Goal: Transaction & Acquisition: Purchase product/service

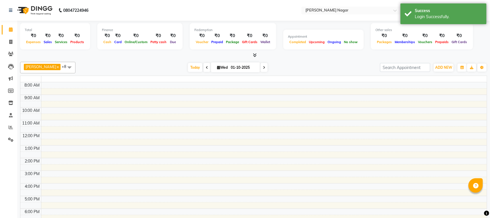
select select "en"
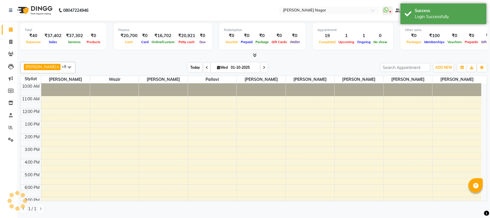
click at [193, 67] on span "Today" at bounding box center [195, 67] width 14 height 9
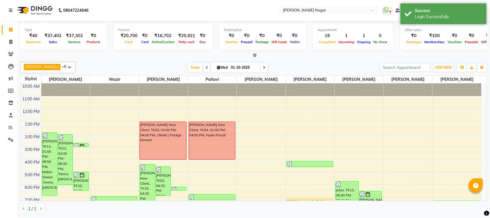
scroll to position [62, 0]
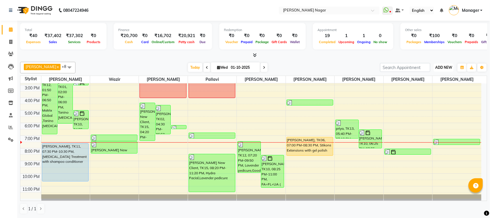
click at [439, 67] on span "ADD NEW" at bounding box center [443, 67] width 17 height 4
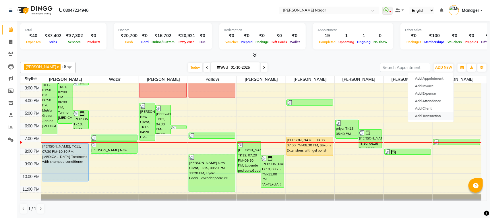
click at [426, 113] on link "Add Transaction" at bounding box center [430, 115] width 45 height 7
select select "direct"
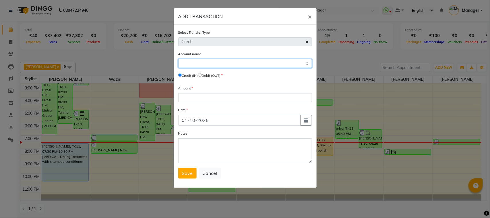
click at [230, 65] on select "Select [PERSON_NAME] Cash Default Account" at bounding box center [245, 63] width 134 height 9
select select "6450"
click at [178, 59] on select "Select [PERSON_NAME] Cash Default Account" at bounding box center [245, 63] width 134 height 9
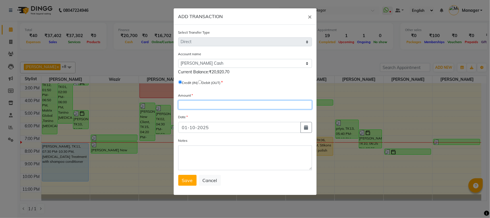
click at [200, 101] on input "number" at bounding box center [245, 104] width 134 height 9
type input "9"
click at [183, 181] on span "Save" at bounding box center [187, 180] width 11 height 6
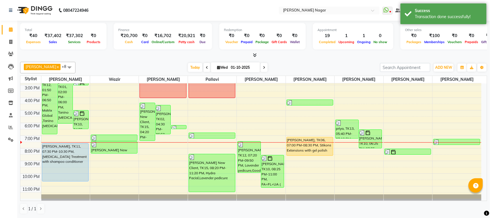
click at [187, 62] on div "[PERSON_NAME] x Wazir x [PERSON_NAME] x pallavi x [PERSON_NAME] [PERSON_NAME] x…" at bounding box center [253, 67] width 467 height 11
click at [192, 67] on span "Today" at bounding box center [195, 67] width 14 height 9
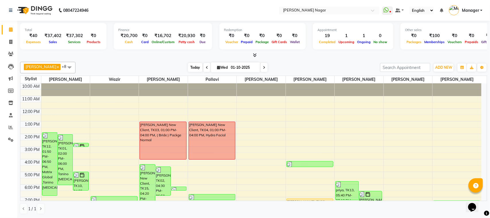
click at [191, 71] on span "Today" at bounding box center [195, 67] width 14 height 9
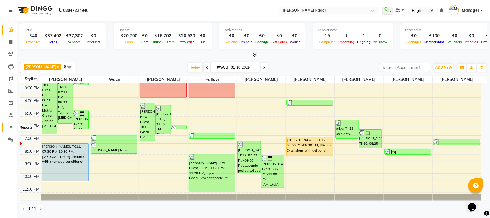
click at [10, 124] on span at bounding box center [11, 127] width 10 height 7
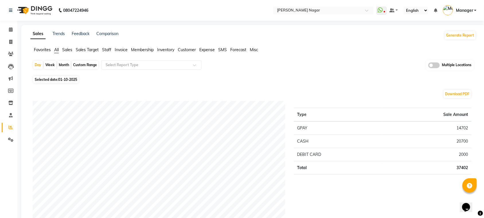
click at [108, 49] on span "Staff" at bounding box center [106, 49] width 9 height 5
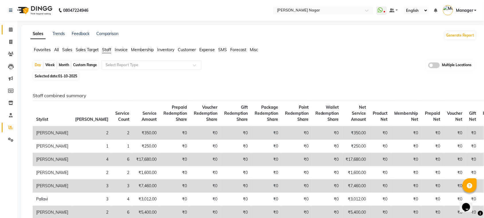
click at [9, 25] on link "Calendar" at bounding box center [9, 29] width 14 height 9
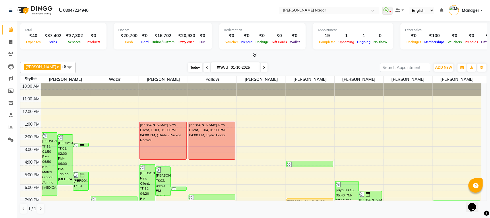
click at [193, 65] on span "Today" at bounding box center [195, 67] width 14 height 9
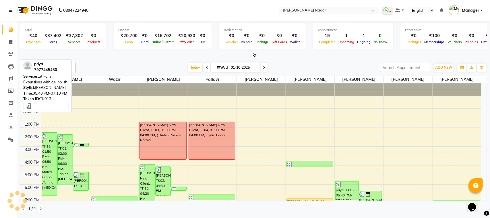
scroll to position [62, 0]
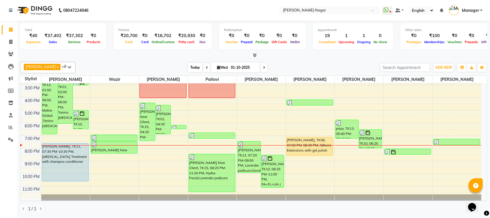
click at [192, 67] on span "Today" at bounding box center [195, 67] width 14 height 9
click at [7, 41] on span at bounding box center [11, 42] width 10 height 7
select select "service"
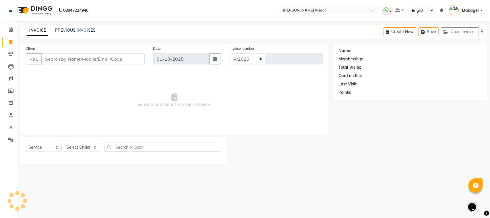
select select "7349"
type input "4075"
click at [76, 32] on div "PREVIOUS INVOICES" at bounding box center [75, 30] width 40 height 6
click at [80, 29] on link "PREVIOUS INVOICES" at bounding box center [75, 30] width 40 height 5
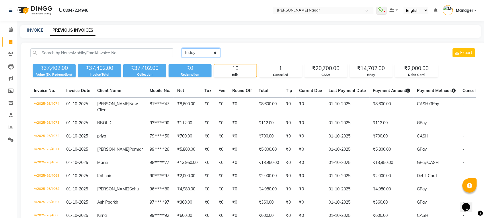
click at [200, 52] on select "Today Yesterday Custom Range" at bounding box center [201, 52] width 38 height 9
select select "yesterday"
click at [182, 48] on select "Today Yesterday Custom Range" at bounding box center [201, 52] width 38 height 9
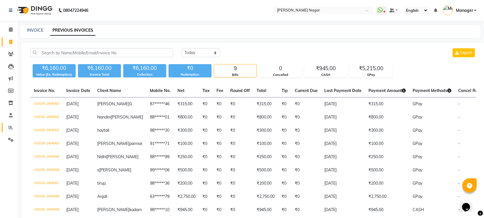
click at [3, 125] on link "Reports" at bounding box center [9, 127] width 14 height 9
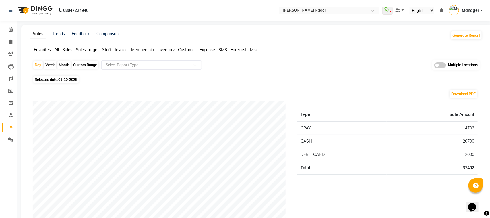
click at [110, 52] on span "Staff" at bounding box center [106, 49] width 9 height 5
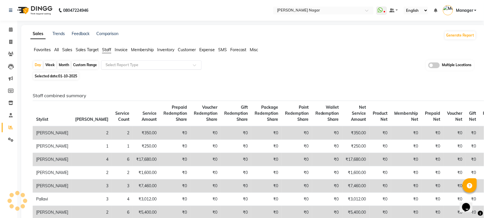
click at [127, 66] on input "text" at bounding box center [145, 65] width 83 height 6
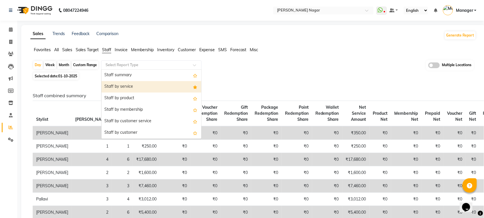
click at [121, 86] on div "Staff by service" at bounding box center [152, 86] width 100 height 11
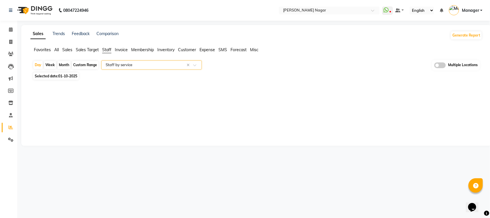
select select "full_report"
select select "csv"
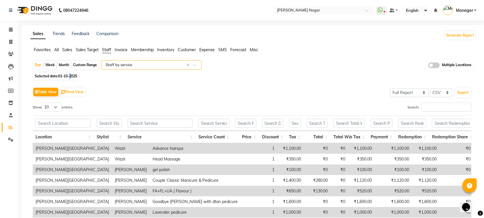
click at [71, 77] on span "01-10-2025" at bounding box center [67, 76] width 19 height 4
select select "10"
select select "2025"
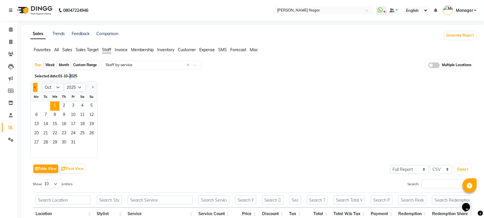
click at [36, 86] on button "Previous month" at bounding box center [35, 87] width 5 height 9
select select "9"
click at [48, 139] on span "30" at bounding box center [45, 142] width 9 height 9
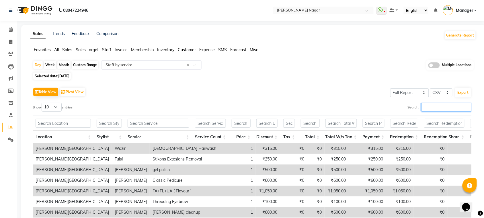
click at [428, 108] on input "Search:" at bounding box center [447, 106] width 50 height 9
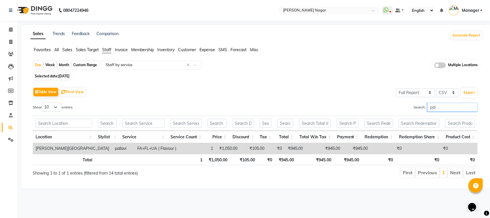
type input "pall"
click at [6, 30] on span at bounding box center [11, 29] width 10 height 7
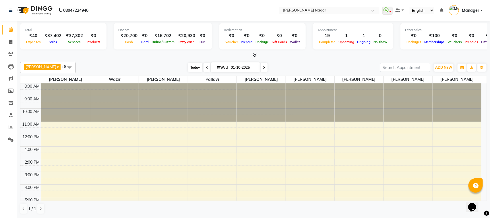
click at [193, 68] on span "Today" at bounding box center [195, 67] width 14 height 9
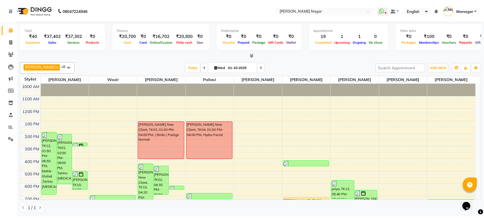
scroll to position [62, 0]
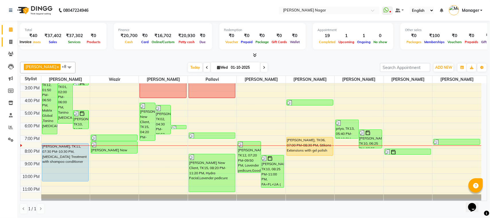
click at [12, 45] on link "Invoice" at bounding box center [9, 41] width 14 height 9
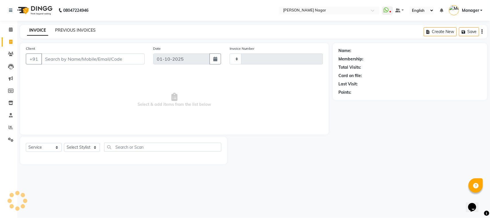
click at [73, 32] on link "PREVIOUS INVOICES" at bounding box center [75, 30] width 40 height 5
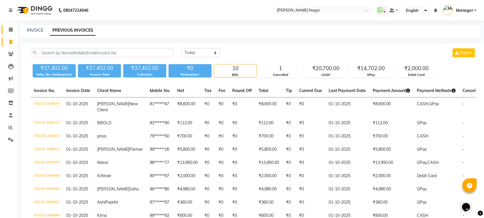
click at [12, 32] on span at bounding box center [11, 29] width 10 height 7
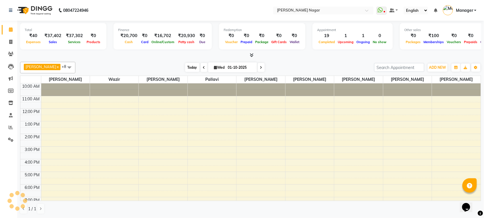
click at [186, 71] on span "Today" at bounding box center [192, 67] width 14 height 9
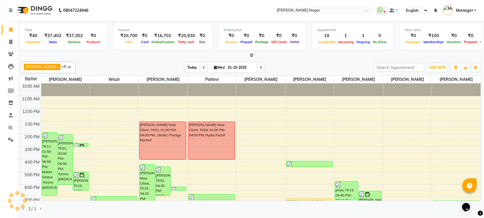
click at [190, 67] on span "Today" at bounding box center [192, 67] width 14 height 9
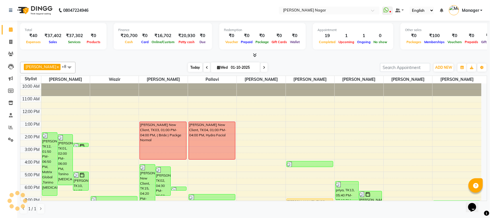
scroll to position [62, 0]
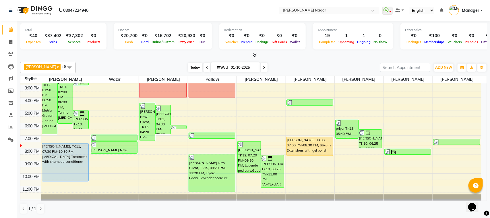
click at [188, 67] on span "Today" at bounding box center [195, 67] width 14 height 9
click at [12, 42] on span at bounding box center [11, 42] width 10 height 7
select select "service"
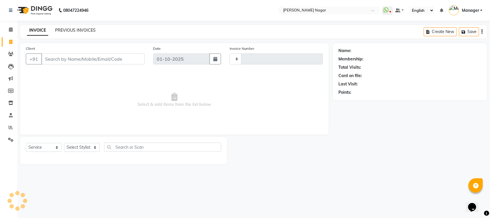
click at [77, 28] on link "PREVIOUS INVOICES" at bounding box center [75, 30] width 40 height 5
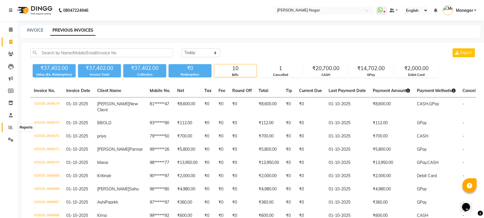
click at [7, 127] on span at bounding box center [11, 127] width 10 height 7
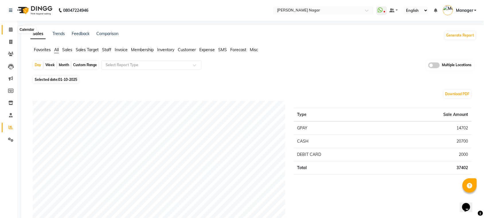
click at [11, 31] on icon at bounding box center [11, 29] width 4 height 4
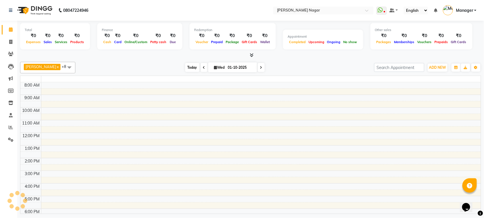
click at [193, 68] on span "Today" at bounding box center [192, 67] width 14 height 9
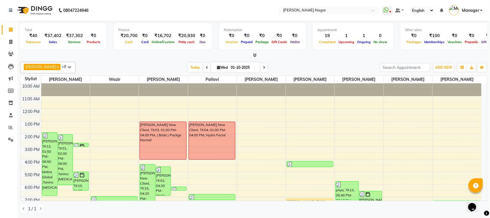
scroll to position [62, 0]
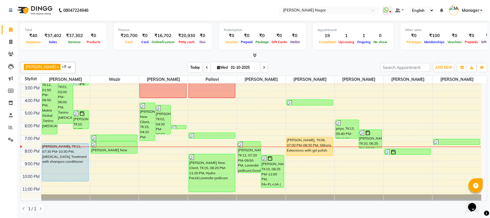
click at [196, 64] on span "Today" at bounding box center [195, 67] width 14 height 9
click at [263, 66] on icon at bounding box center [264, 67] width 2 height 3
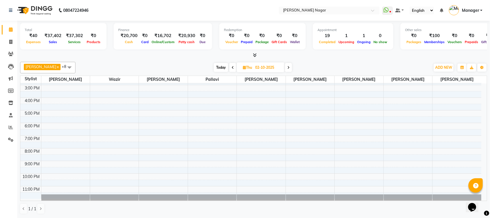
scroll to position [0, 0]
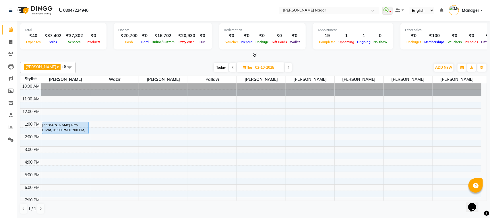
click at [217, 70] on span "Today" at bounding box center [221, 67] width 14 height 9
type input "01-10-2025"
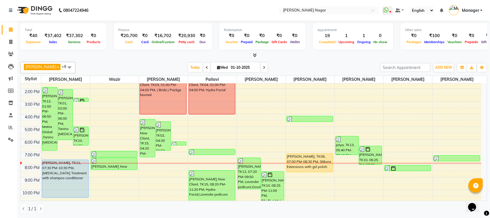
scroll to position [42, 0]
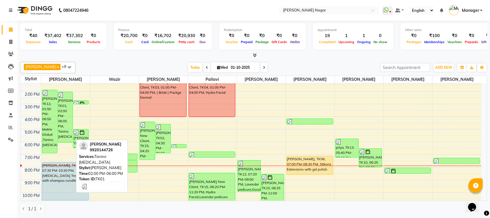
click at [69, 98] on div "[PERSON_NAME], TK01, 02:00 PM-06:00 PM, Tanino [MEDICAL_DATA]" at bounding box center [65, 117] width 15 height 50
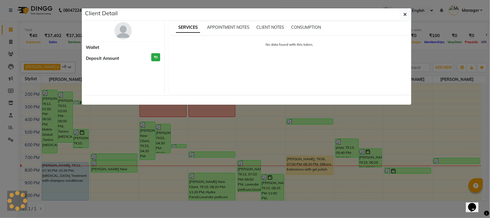
select select "3"
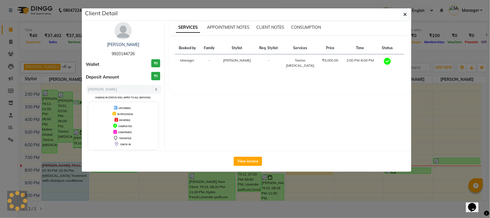
click at [123, 56] on span "9920144726" at bounding box center [123, 53] width 23 height 5
copy span "9920144726"
click at [405, 13] on icon "button" at bounding box center [404, 14] width 3 height 5
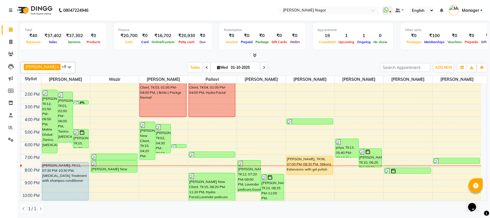
click at [263, 68] on span at bounding box center [264, 67] width 7 height 9
type input "02-10-2025"
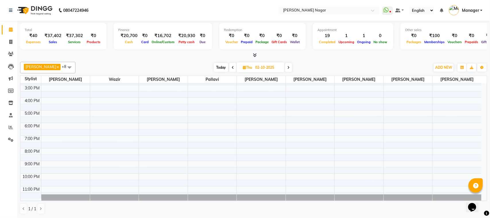
scroll to position [0, 0]
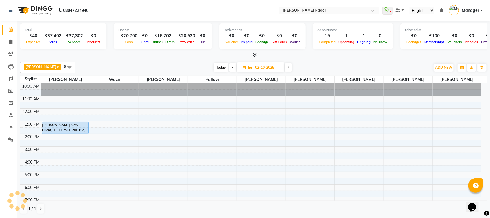
click at [81, 100] on div "10:00 AM 11:00 AM 12:00 PM 1:00 PM 2:00 PM 3:00 PM 4:00 PM 5:00 PM 6:00 PM 7:00…" at bounding box center [250, 171] width 461 height 176
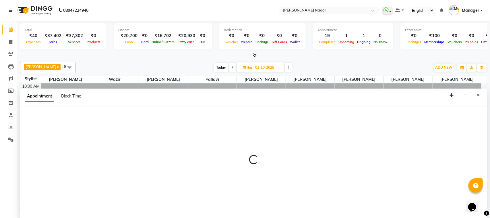
select select "63663"
select select "660"
select select "tentative"
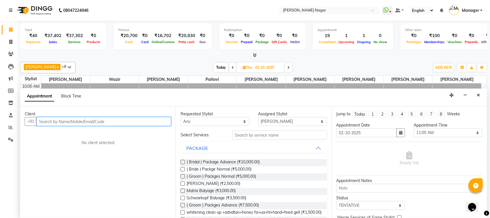
paste input "9920144726"
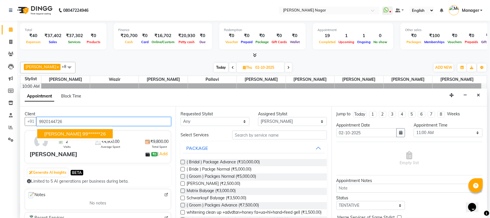
click at [97, 131] on ngb-highlight "99******26" at bounding box center [94, 134] width 24 height 6
type input "99******26"
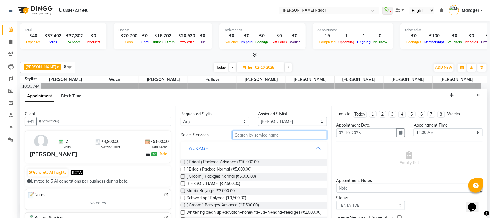
click at [284, 136] on input "text" at bounding box center [279, 134] width 95 height 9
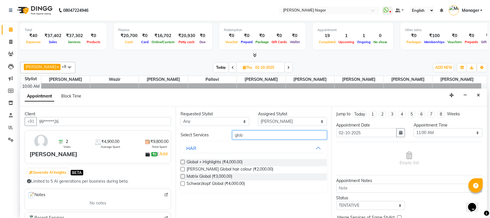
type input "glob"
click at [183, 170] on label at bounding box center [183, 169] width 4 height 4
click at [183, 170] on input "checkbox" at bounding box center [183, 170] width 4 height 4
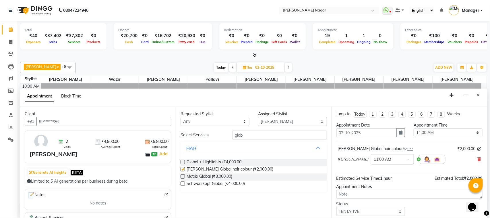
checkbox input "false"
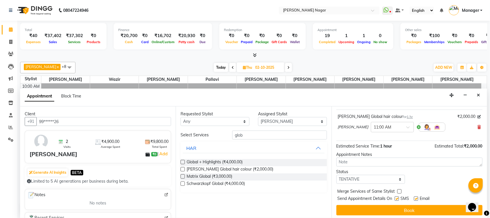
scroll to position [35, 0]
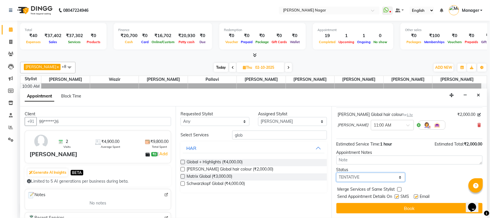
click at [368, 178] on select "Select TENTATIVE CONFIRM UPCOMING" at bounding box center [370, 176] width 69 height 9
select select "upcoming"
click at [336, 172] on select "Select TENTATIVE CONFIRM UPCOMING" at bounding box center [370, 176] width 69 height 9
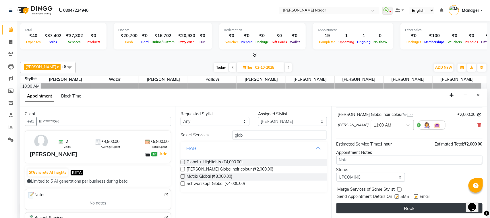
click at [384, 210] on button "Book" at bounding box center [409, 208] width 146 height 10
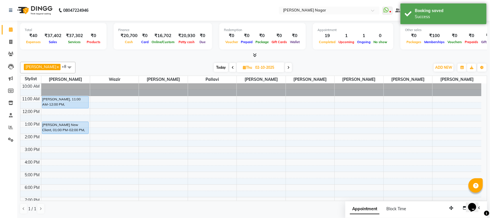
click at [217, 67] on span "Today" at bounding box center [221, 67] width 14 height 9
type input "01-10-2025"
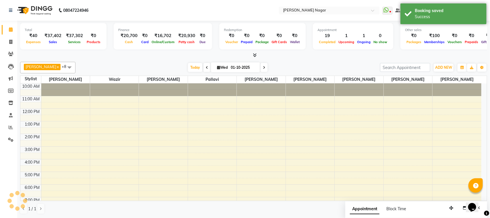
scroll to position [62, 0]
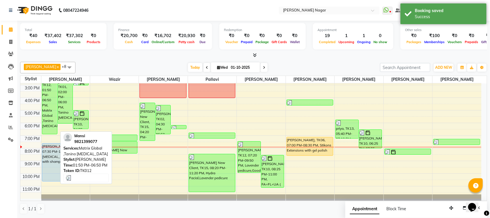
click at [49, 108] on div "[PERSON_NAME], TK12, 01:50 PM-06:50 PM, Matrix Global ,Tanino [MEDICAL_DATA]" at bounding box center [49, 102] width 15 height 63
select select "3"
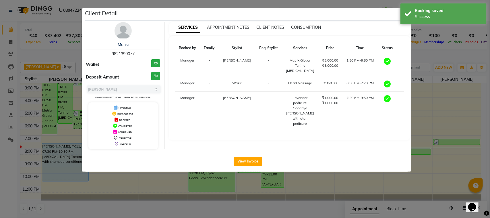
click at [124, 55] on span "9821399077" at bounding box center [123, 53] width 23 height 5
copy span "9821399077"
click at [490, 86] on ngb-modal-window "Client Detail Mansi 9821399077 Wallet ₹0 Deposit Amount ₹0 Select MARK DONE UPC…" at bounding box center [245, 109] width 490 height 218
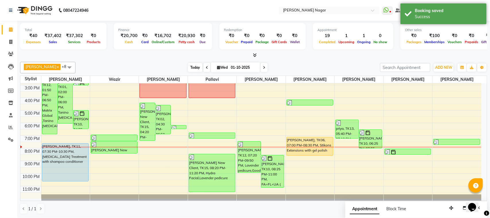
click at [192, 70] on span "Today" at bounding box center [195, 67] width 14 height 9
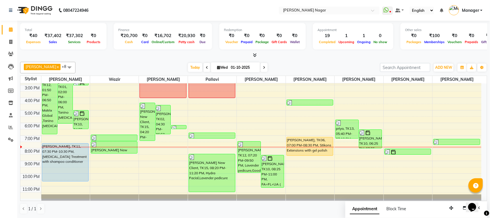
click at [263, 67] on icon at bounding box center [264, 67] width 2 height 3
type input "02-10-2025"
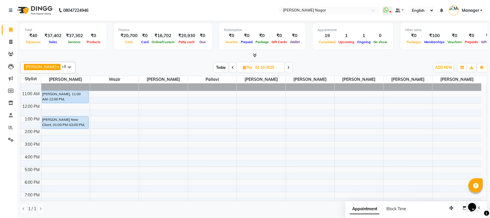
scroll to position [0, 0]
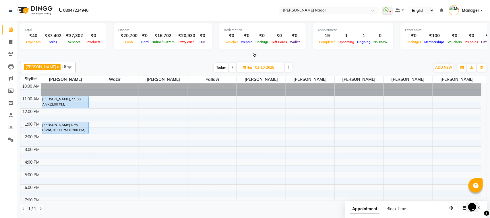
click at [65, 145] on div "10:00 AM 11:00 AM 12:00 PM 1:00 PM 2:00 PM 3:00 PM 4:00 PM 5:00 PM 6:00 PM 7:00…" at bounding box center [250, 171] width 461 height 176
select select "63663"
select select "tentative"
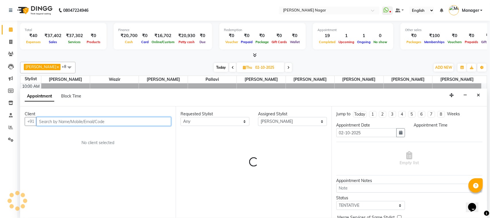
select select "870"
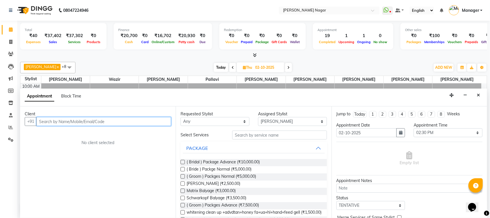
paste input "9821399077"
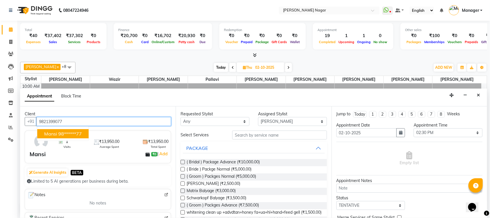
click at [67, 137] on button "Mansi 98******77" at bounding box center [62, 133] width 51 height 9
type input "98******77"
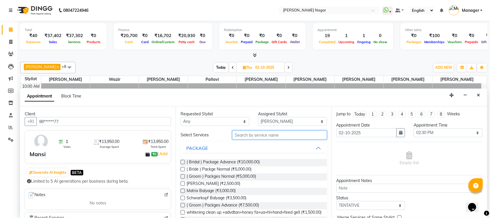
click at [267, 135] on input "text" at bounding box center [279, 134] width 95 height 9
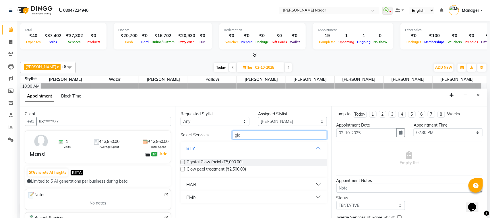
type input "glo"
click at [251, 187] on button "HAR" at bounding box center [253, 184] width 141 height 10
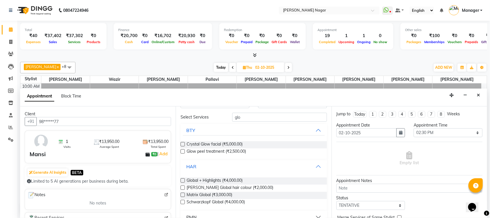
scroll to position [26, 0]
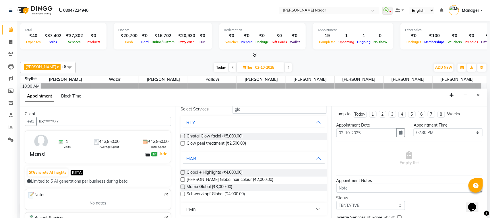
click at [183, 181] on label at bounding box center [183, 179] width 4 height 4
click at [183, 181] on input "checkbox" at bounding box center [183, 180] width 4 height 4
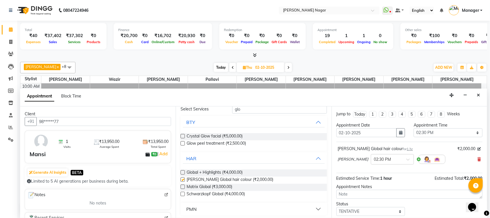
checkbox input "false"
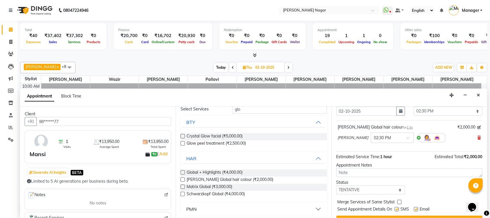
scroll to position [30, 0]
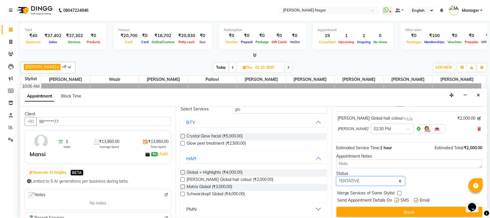
click at [387, 181] on select "Select TENTATIVE CONFIRM UPCOMING" at bounding box center [370, 180] width 69 height 9
select select "upcoming"
click at [336, 177] on select "Select TENTATIVE CONFIRM UPCOMING" at bounding box center [370, 180] width 69 height 9
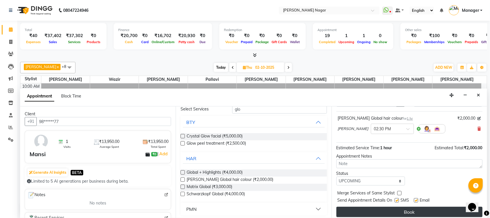
click at [390, 215] on button "Book" at bounding box center [409, 211] width 146 height 10
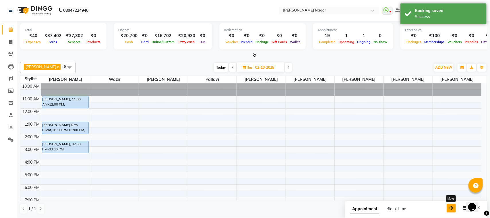
drag, startPoint x: 449, startPoint y: 205, endPoint x: 422, endPoint y: 200, distance: 27.2
click at [449, 205] on icon "button" at bounding box center [451, 207] width 4 height 4
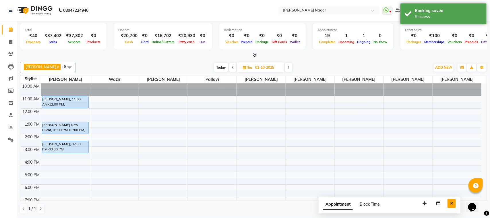
click at [449, 203] on button "Close" at bounding box center [451, 203] width 8 height 9
click at [218, 69] on span "Today" at bounding box center [221, 67] width 14 height 9
type input "01-10-2025"
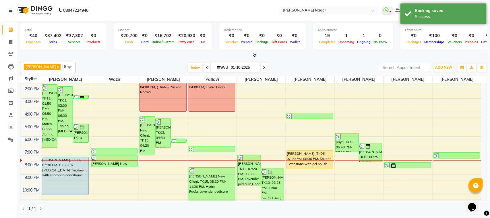
scroll to position [62, 0]
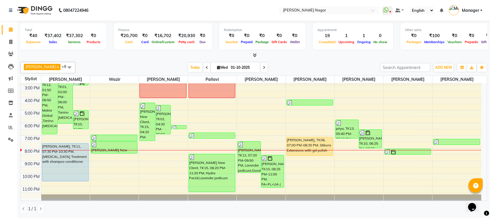
click at [199, 69] on div "Today Wed 01-10-2025" at bounding box center [227, 67] width 81 height 9
click at [195, 66] on span "Today" at bounding box center [195, 67] width 14 height 9
click at [18, 42] on div "Total ₹40 Expenses ₹37,402 Sales ₹37,302 Services ₹0 Products Finance ₹20,700 C…" at bounding box center [253, 119] width 473 height 197
click at [12, 42] on span at bounding box center [11, 42] width 10 height 7
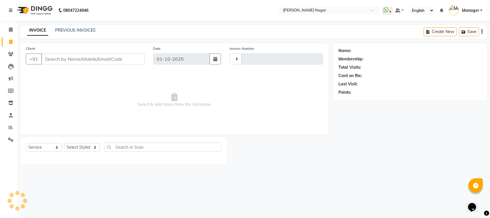
click at [11, 42] on icon at bounding box center [10, 42] width 3 height 4
select select "service"
type input "fa"
select select "7349"
type input "4075"
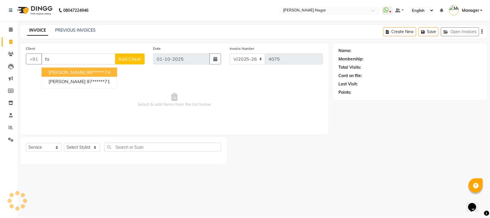
drag, startPoint x: 78, startPoint y: 59, endPoint x: 77, endPoint y: 46, distance: 12.9
click at [77, 46] on div "Client +91 fa sefak GUPTA 98******74 Runali Fakara 97******71 Add Client" at bounding box center [85, 57] width 127 height 24
type input "fa"
click at [77, 46] on div "Client +91 fa sefak GUPTA 98******74 Runali Fakara 97******71" at bounding box center [85, 57] width 127 height 24
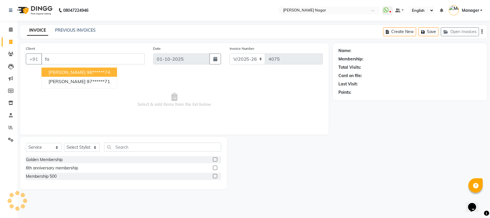
select select "membership"
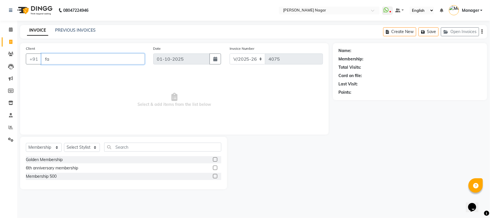
click at [56, 55] on input "fa" at bounding box center [92, 58] width 103 height 11
click at [76, 72] on span "Select & add items from the list below" at bounding box center [174, 99] width 297 height 57
click at [77, 62] on input "fal kapadia" at bounding box center [78, 58] width 74 height 11
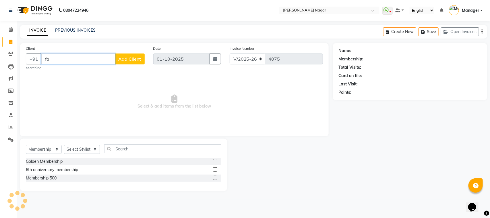
type input "f"
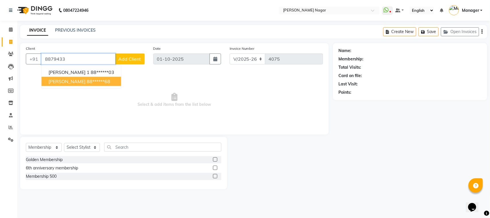
click at [57, 79] on span "falak kapadiya" at bounding box center [67, 81] width 37 height 6
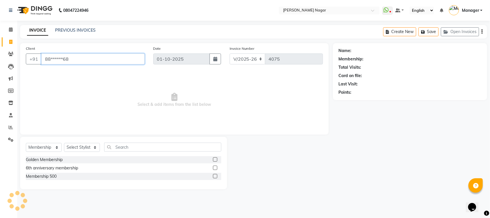
type input "88******68"
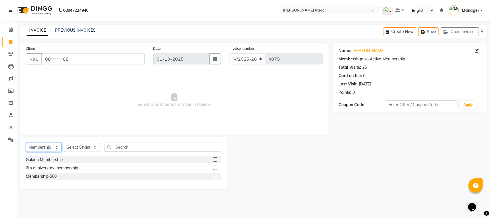
click at [40, 144] on select "Select Service Product Membership Package Voucher Prepaid Gift Card" at bounding box center [44, 147] width 36 height 9
select select "service"
click at [26, 143] on select "Select Service Product Membership Package Voucher Prepaid Gift Card" at bounding box center [44, 147] width 36 height 9
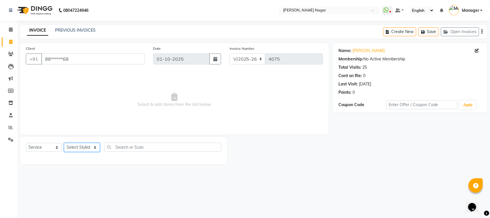
drag, startPoint x: 73, startPoint y: 143, endPoint x: 70, endPoint y: 144, distance: 3.5
click at [73, 143] on select "Select Stylist Alfiya bilkhiya Amir Siddiqui Daraksha Sardar Faizan Shaikh Kanc…" at bounding box center [82, 147] width 36 height 9
select select "84526"
click at [64, 143] on select "Select Stylist Alfiya bilkhiya Amir Siddiqui Daraksha Sardar Faizan Shaikh Kanc…" at bounding box center [82, 147] width 36 height 9
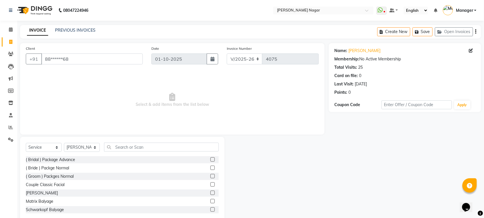
click at [130, 152] on div "Select Service Product Membership Package Voucher Prepaid Gift Card Select Styl…" at bounding box center [122, 148] width 193 height 13
click at [140, 146] on input "text" at bounding box center [161, 146] width 115 height 9
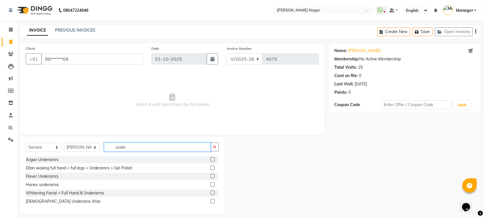
type input "under"
click at [212, 177] on label at bounding box center [213, 176] width 4 height 4
click at [212, 177] on input "checkbox" at bounding box center [213, 176] width 4 height 4
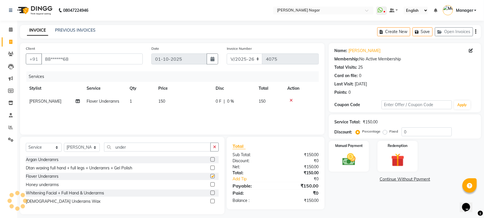
checkbox input "false"
click at [348, 161] on img at bounding box center [349, 159] width 22 height 16
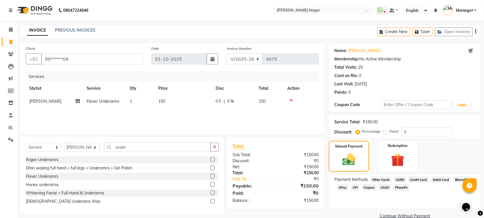
scroll to position [11, 0]
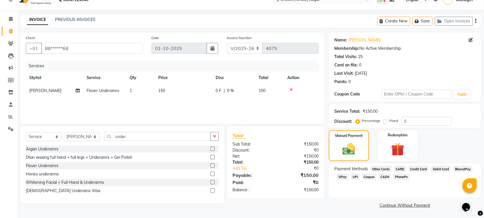
click at [338, 178] on span "GPay" at bounding box center [343, 176] width 12 height 7
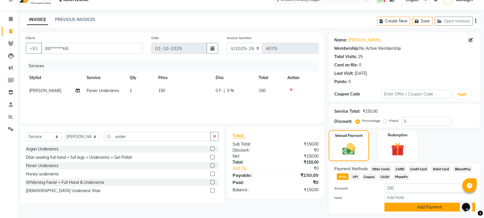
scroll to position [26, 0]
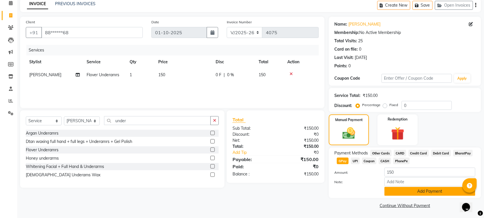
click at [420, 187] on button "Add Payment" at bounding box center [430, 191] width 91 height 9
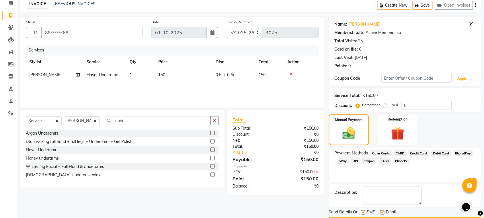
scroll to position [43, 0]
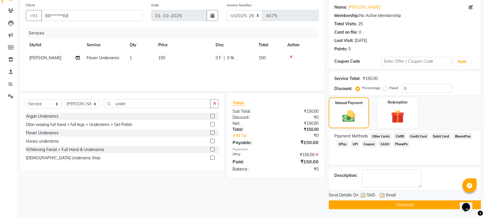
click at [317, 153] on icon at bounding box center [317, 154] width 3 height 4
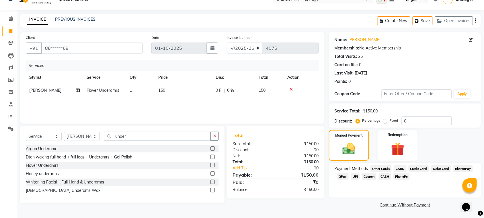
scroll to position [11, 0]
drag, startPoint x: 441, startPoint y: 168, endPoint x: 387, endPoint y: 159, distance: 55.3
click at [441, 169] on span "Debit Card" at bounding box center [442, 168] width 20 height 7
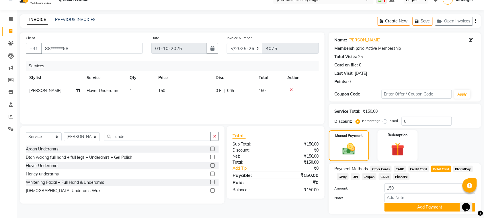
scroll to position [26, 0]
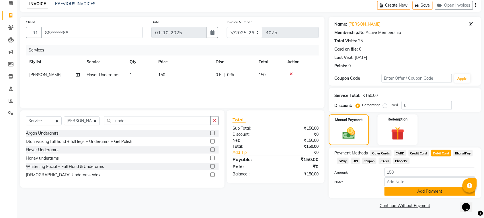
click at [410, 190] on button "Add Payment" at bounding box center [430, 191] width 91 height 9
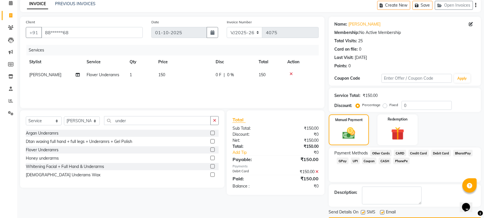
scroll to position [43, 0]
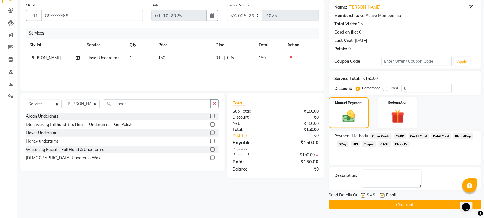
click at [402, 201] on button "Checkout" at bounding box center [405, 204] width 152 height 9
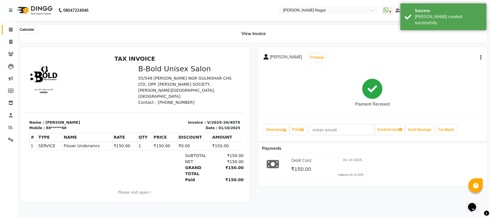
click at [11, 32] on icon at bounding box center [11, 29] width 4 height 4
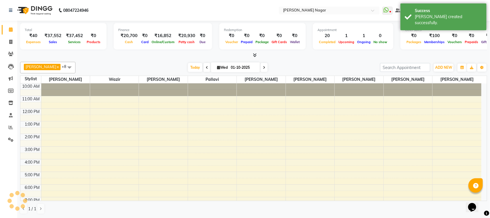
click at [187, 68] on div "Today Wed 01-10-2025" at bounding box center [227, 67] width 81 height 9
click at [188, 68] on span "Today" at bounding box center [195, 67] width 14 height 9
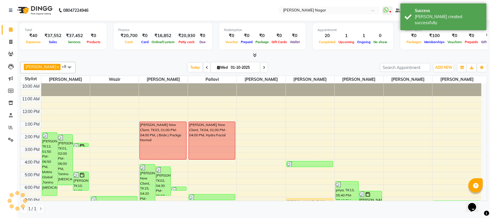
scroll to position [62, 0]
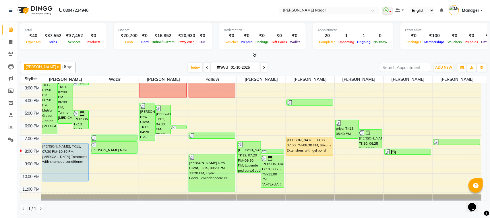
click at [137, 73] on div "[PERSON_NAME] x Wazir x [PERSON_NAME] x pallavi x [PERSON_NAME] [PERSON_NAME] x…" at bounding box center [253, 137] width 467 height 157
click at [9, 53] on icon at bounding box center [10, 54] width 5 height 4
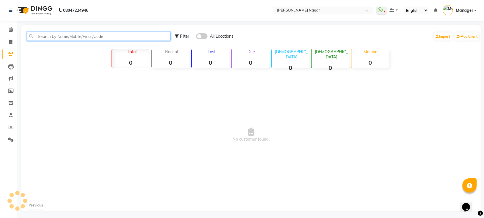
click at [49, 32] on input "text" at bounding box center [99, 36] width 144 height 9
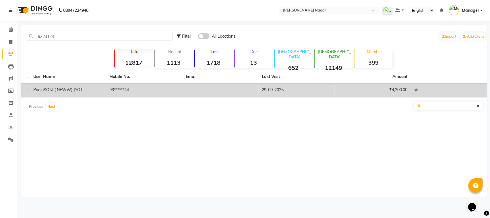
click at [162, 91] on td "93******44" at bounding box center [144, 90] width 76 height 14
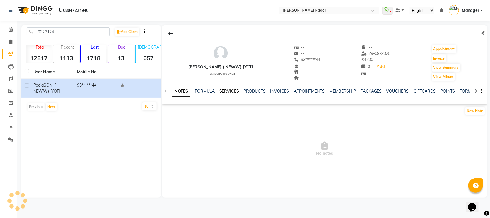
click at [222, 89] on link "SERVICES" at bounding box center [229, 90] width 20 height 5
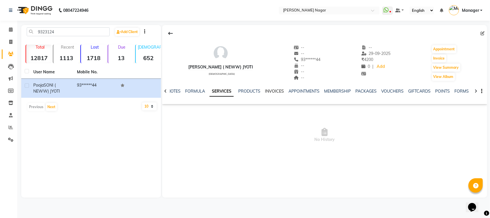
click at [276, 92] on link "INVOICES" at bounding box center [274, 90] width 19 height 5
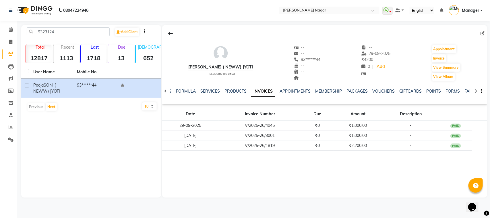
click at [197, 96] on div "NOTES FORMULA SERVICES PRODUCTS INVOICES APPOINTMENTS MEMBERSHIP PACKAGES VOUCH…" at bounding box center [317, 93] width 291 height 11
click at [210, 92] on link "SERVICES" at bounding box center [210, 90] width 20 height 5
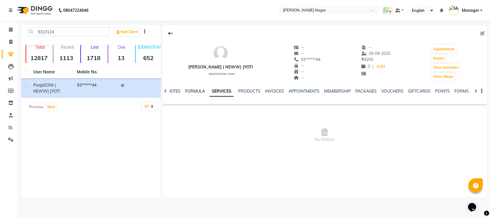
drag, startPoint x: 193, startPoint y: 91, endPoint x: 197, endPoint y: 92, distance: 4.2
click at [193, 91] on link "FORMULA" at bounding box center [195, 90] width 20 height 5
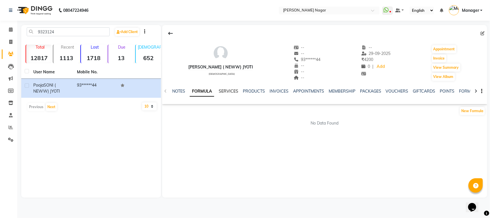
click at [230, 92] on link "SERVICES" at bounding box center [229, 90] width 20 height 5
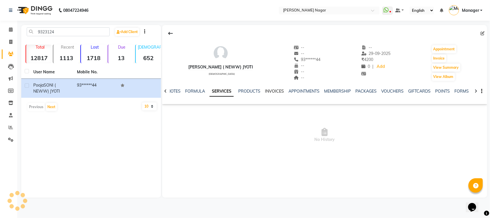
click at [267, 92] on link "INVOICES" at bounding box center [274, 90] width 19 height 5
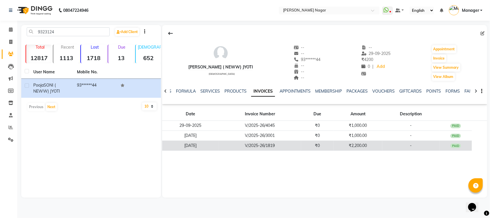
click at [334, 141] on td "₹2,200.00" at bounding box center [358, 145] width 49 height 10
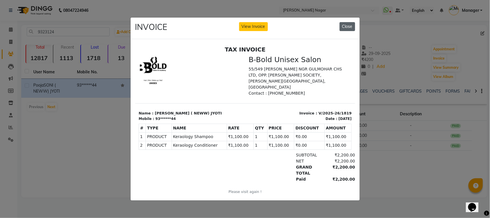
click at [347, 28] on button "Close" at bounding box center [347, 26] width 15 height 9
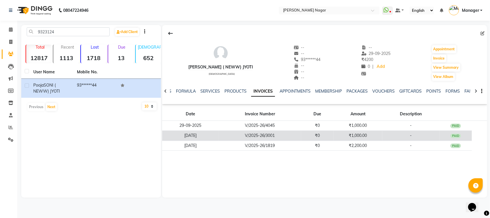
click at [346, 132] on td "₹1,000.00" at bounding box center [358, 135] width 49 height 10
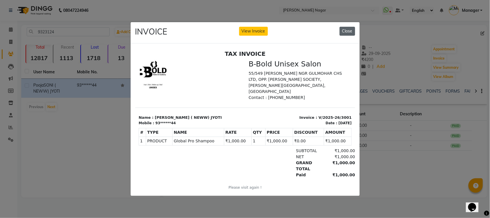
click at [346, 29] on button "Close" at bounding box center [347, 31] width 15 height 9
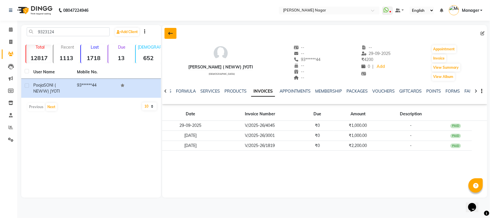
click at [169, 34] on icon at bounding box center [170, 33] width 5 height 5
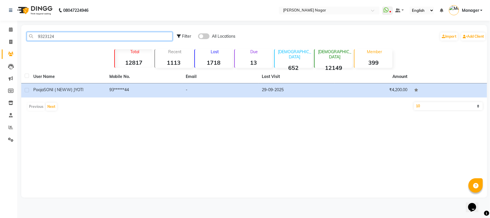
click at [82, 40] on input "9323124" at bounding box center [100, 36] width 146 height 9
type input "9"
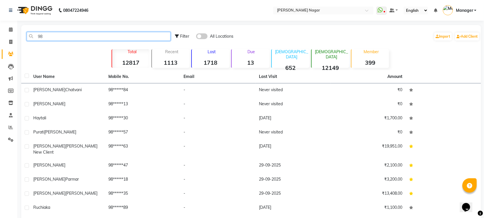
type input "9"
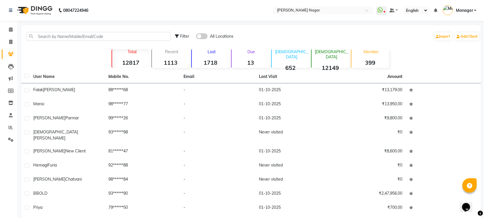
click at [83, 42] on div "Filter All Locations Import Add Client" at bounding box center [251, 36] width 458 height 18
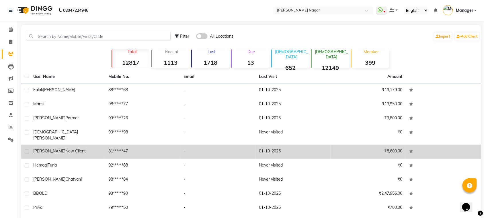
click at [82, 151] on td "Rupesh New Client" at bounding box center [67, 151] width 75 height 14
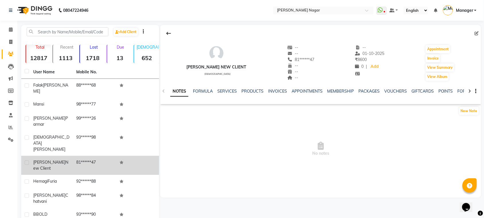
click at [82, 156] on td "81******47" at bounding box center [94, 165] width 43 height 19
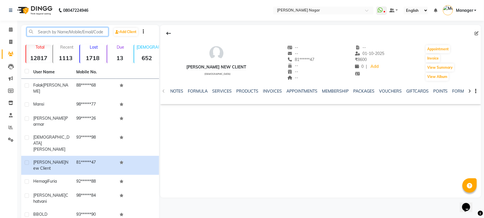
click at [65, 28] on input "text" at bounding box center [68, 31] width 82 height 9
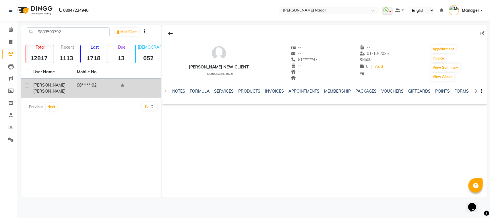
click at [98, 81] on td "98******92" at bounding box center [95, 88] width 44 height 19
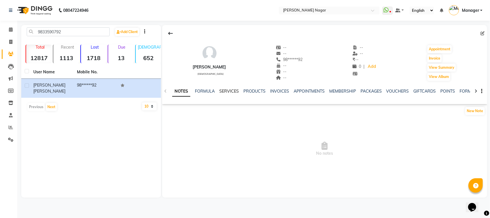
click at [231, 88] on link "SERVICES" at bounding box center [229, 90] width 20 height 5
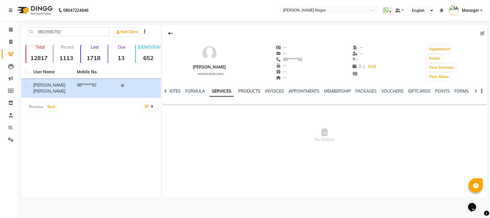
click at [242, 89] on link "PRODUCTS" at bounding box center [249, 90] width 22 height 5
click at [420, 89] on link "GIFTCARDS" at bounding box center [415, 90] width 22 height 5
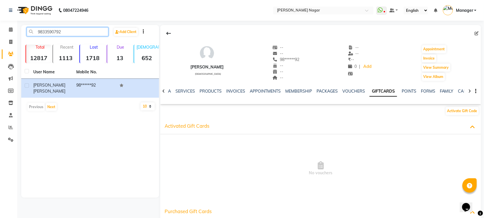
click at [76, 31] on input "9833590792" at bounding box center [68, 31] width 82 height 9
type input "9"
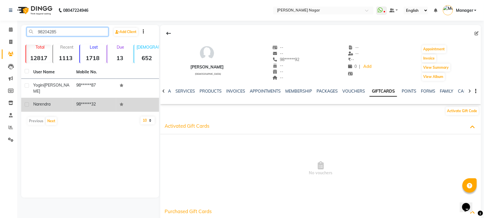
type input "98204285"
click at [76, 103] on td "98******32" at bounding box center [94, 105] width 43 height 14
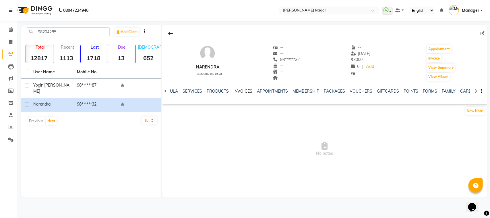
click at [233, 92] on link "INVOICES" at bounding box center [242, 90] width 19 height 5
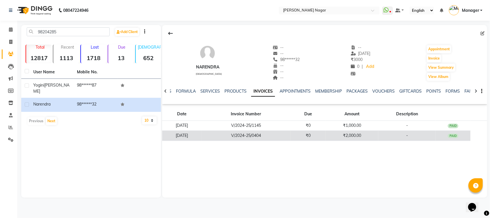
click at [408, 135] on span "-" at bounding box center [407, 135] width 2 height 5
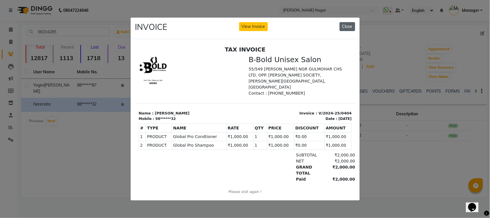
click at [351, 24] on button "Close" at bounding box center [347, 26] width 15 height 9
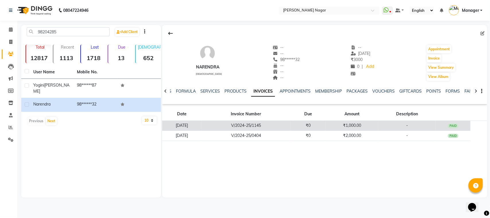
click at [326, 128] on td "₹0" at bounding box center [307, 126] width 35 height 10
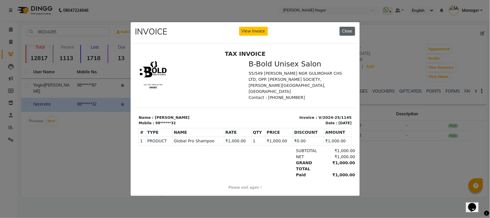
click at [346, 30] on button "Close" at bounding box center [347, 31] width 15 height 9
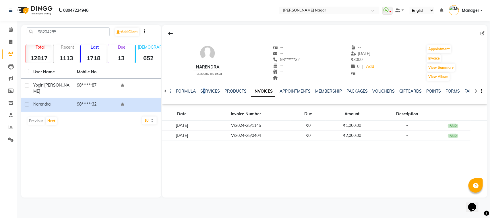
click at [217, 96] on div "NOTES FORMULA SERVICES PRODUCTS INVOICES APPOINTMENTS MEMBERSHIP PACKAGES VOUCH…" at bounding box center [317, 93] width 291 height 11
click at [216, 91] on link "SERVICES" at bounding box center [210, 90] width 20 height 5
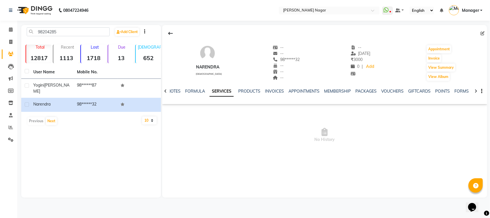
click at [240, 77] on div "Narendra male -- -- 98******32 -- -- -- -- 11-02-2025 ₹ 3000 0 | Add Appointmen…" at bounding box center [324, 60] width 325 height 42
click at [364, 93] on link "PACKAGES" at bounding box center [365, 90] width 21 height 5
click at [265, 95] on div "NOTES FORMULA SERVICES PRODUCTS INVOICES APPOINTMENTS MEMBERSHIP PACKAGES VOUCH…" at bounding box center [317, 93] width 291 height 11
click at [248, 94] on div "NOTES FORMULA SERVICES PRODUCTS INVOICES APPOINTMENTS MEMBERSHIP PACKAGES VOUCH…" at bounding box center [317, 93] width 291 height 11
click at [247, 94] on div "INVOICES" at bounding box center [246, 91] width 19 height 6
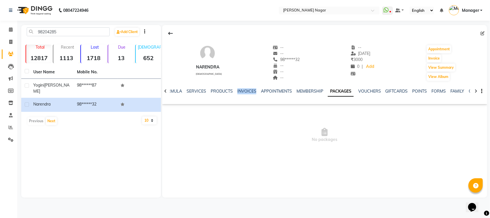
click at [247, 94] on div "INVOICES" at bounding box center [246, 91] width 19 height 6
click at [245, 91] on link "INVOICES" at bounding box center [246, 90] width 19 height 5
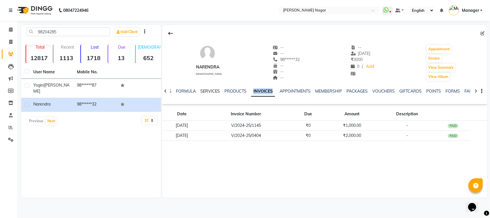
click at [213, 90] on link "SERVICES" at bounding box center [210, 90] width 20 height 5
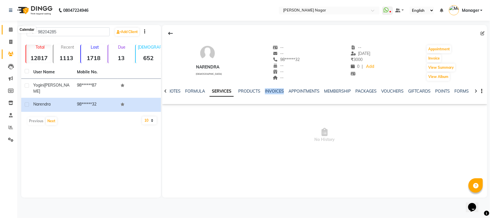
click at [7, 32] on span at bounding box center [11, 29] width 10 height 7
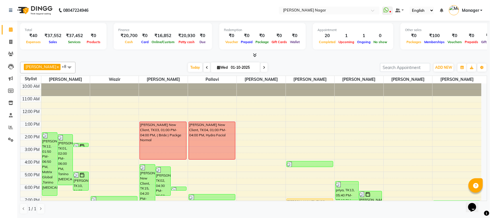
drag, startPoint x: 7, startPoint y: 32, endPoint x: 55, endPoint y: 197, distance: 172.6
click at [125, 72] on div "[PERSON_NAME] x Wazir x [PERSON_NAME] x pallavi x [PERSON_NAME] [PERSON_NAME] x…" at bounding box center [253, 67] width 467 height 11
click at [191, 66] on span "Today" at bounding box center [195, 67] width 14 height 9
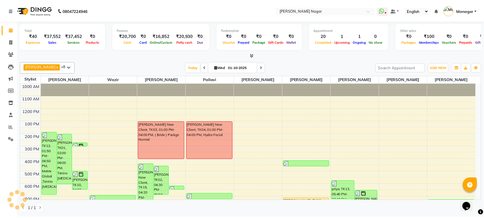
scroll to position [62, 0]
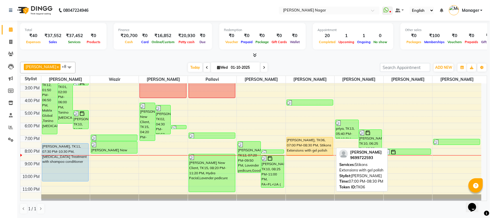
click at [296, 142] on div "[PERSON_NAME], TK06, 07:00 PM-08:30 PM, Stikons Extensions with gel polish" at bounding box center [310, 146] width 46 height 18
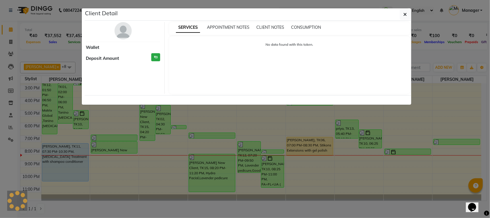
select select "1"
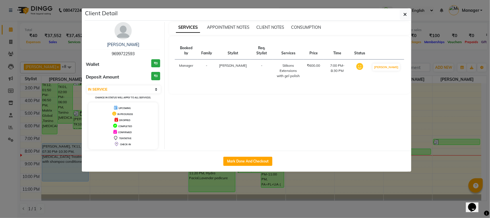
click at [256, 154] on div "Mark Done And Checkout" at bounding box center [248, 160] width 327 height 21
click at [255, 159] on button "Mark Done And Checkout" at bounding box center [247, 160] width 49 height 9
select select "service"
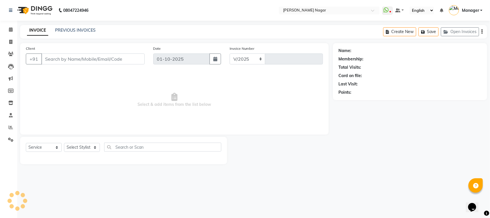
select select "7349"
type input "4076"
select select "membership"
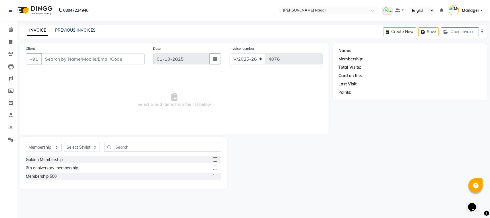
type input "96******93"
select select "85907"
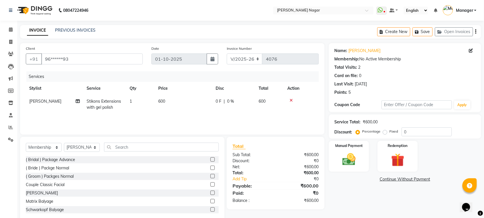
click at [169, 111] on td "600" at bounding box center [183, 104] width 57 height 19
select select "85907"
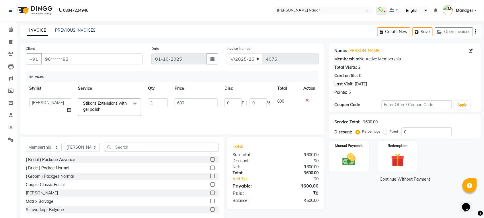
click at [169, 111] on td "1" at bounding box center [158, 107] width 27 height 24
click at [184, 107] on td "600" at bounding box center [196, 107] width 50 height 24
click at [183, 105] on input "600" at bounding box center [196, 102] width 43 height 9
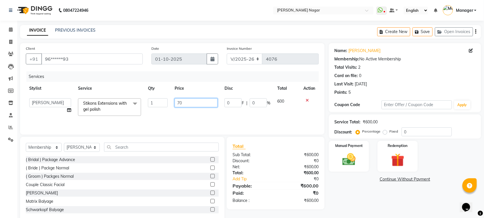
type input "700"
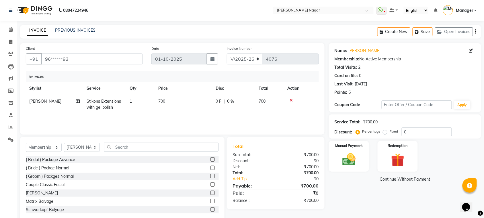
drag, startPoint x: 238, startPoint y: 115, endPoint x: 192, endPoint y: 117, distance: 45.9
click at [192, 117] on div "Services Stylist Service Qty Price Disc Total Action Daraksha Sardar Stikons Ex…" at bounding box center [172, 99] width 293 height 57
click at [340, 158] on img at bounding box center [349, 159] width 22 height 16
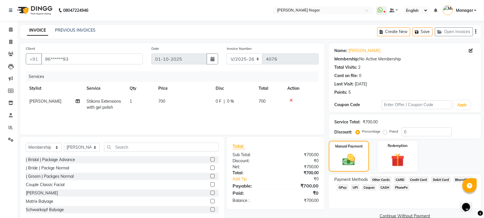
click at [336, 184] on div "GPay" at bounding box center [342, 188] width 14 height 8
click at [341, 187] on span "GPay" at bounding box center [343, 187] width 12 height 7
click at [429, 213] on button "Add Payment" at bounding box center [430, 217] width 91 height 9
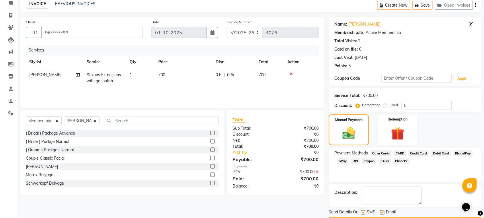
scroll to position [43, 0]
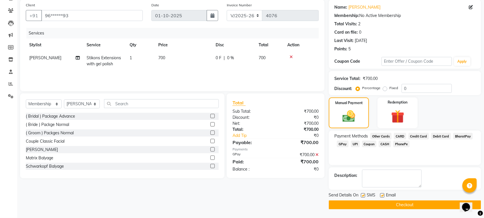
click at [386, 203] on button "Checkout" at bounding box center [405, 204] width 152 height 9
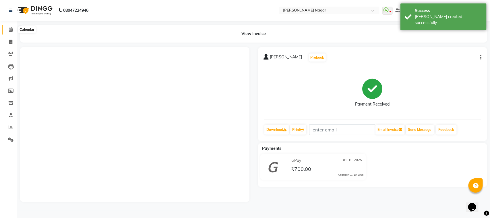
click at [14, 32] on span at bounding box center [11, 29] width 10 height 7
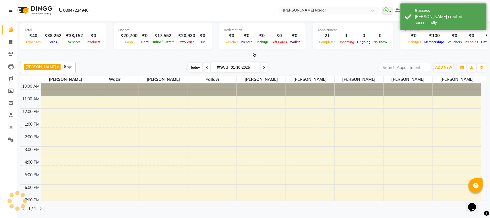
click at [188, 66] on span "Today" at bounding box center [195, 67] width 14 height 9
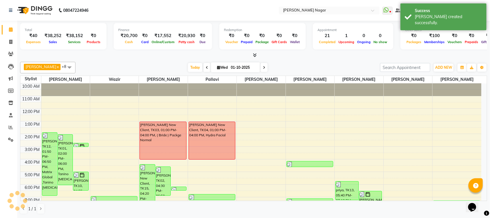
scroll to position [62, 0]
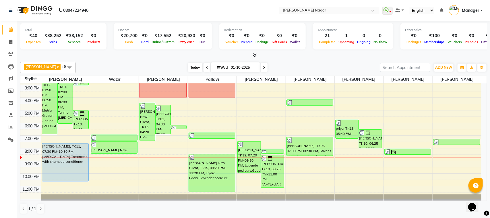
click at [188, 64] on span "Today" at bounding box center [195, 67] width 14 height 9
click at [447, 65] on button "ADD NEW Toggle Dropdown" at bounding box center [444, 67] width 20 height 8
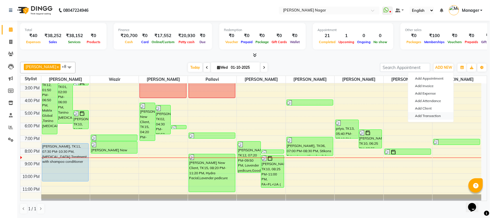
click at [433, 116] on link "Add Transaction" at bounding box center [430, 115] width 45 height 7
select select "direct"
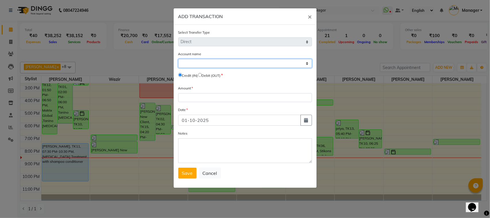
click at [230, 65] on select "Select [PERSON_NAME] Cash Default Account" at bounding box center [245, 63] width 134 height 9
select select "6450"
click at [178, 59] on select "Select [PERSON_NAME] Cash Default Account" at bounding box center [245, 63] width 134 height 9
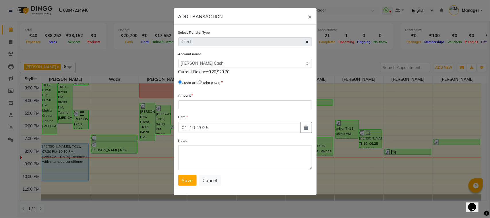
click at [301, 19] on div "ADD TRANSACTION ×" at bounding box center [245, 16] width 143 height 16
click at [308, 17] on span "×" at bounding box center [310, 16] width 4 height 9
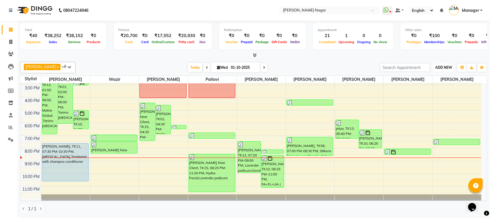
click at [448, 67] on span "ADD NEW" at bounding box center [443, 67] width 17 height 4
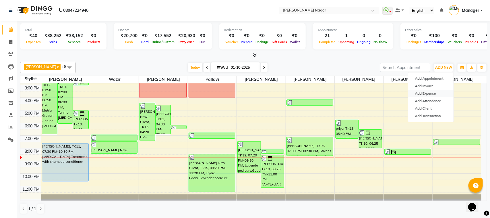
click at [423, 94] on link "Add Expense" at bounding box center [430, 93] width 45 height 7
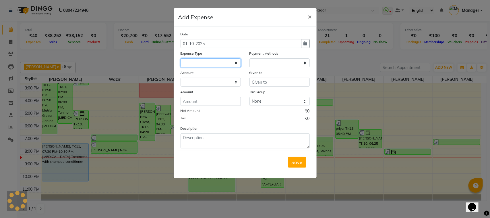
select select "1"
select select "6450"
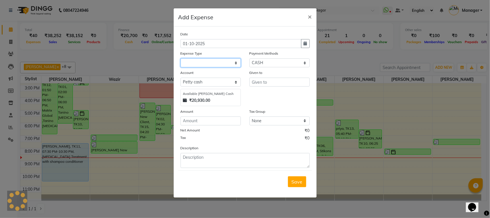
click at [221, 61] on select at bounding box center [211, 62] width 60 height 9
click at [220, 61] on select "Select 20 Advance Salary Bank charges Car maintenance Cash transfer to bank Cas…" at bounding box center [211, 62] width 60 height 9
click at [220, 63] on select "Select 20 Advance Salary Bank charges Car maintenance Cash transfer to bank Cas…" at bounding box center [211, 62] width 60 height 9
select select "19573"
click at [181, 58] on select "Select 20 Advance Salary Bank charges Car maintenance Cash transfer to bank Cas…" at bounding box center [211, 62] width 60 height 9
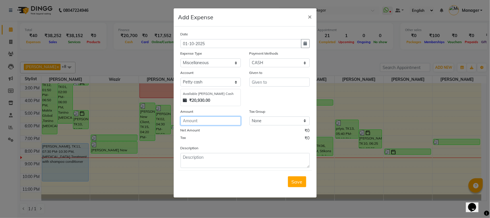
click at [216, 117] on input "number" at bounding box center [211, 120] width 60 height 9
type input "150"
click at [260, 81] on input "text" at bounding box center [279, 81] width 60 height 9
click at [259, 81] on input "text" at bounding box center [279, 81] width 60 height 9
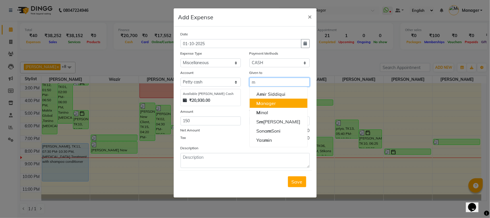
click at [266, 101] on ngb-highlight "M anager" at bounding box center [267, 103] width 20 height 6
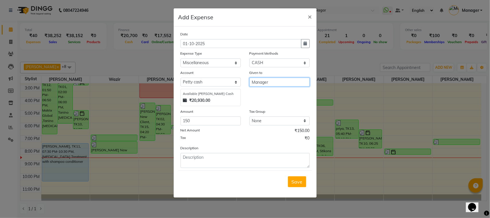
type input "Manager"
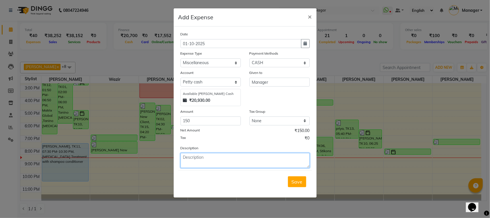
click at [214, 161] on textarea at bounding box center [245, 160] width 129 height 15
type textarea "150 for har"
click at [293, 180] on span "Save" at bounding box center [297, 182] width 11 height 6
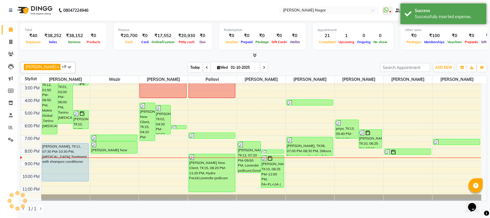
click at [190, 67] on span "Today" at bounding box center [195, 67] width 14 height 9
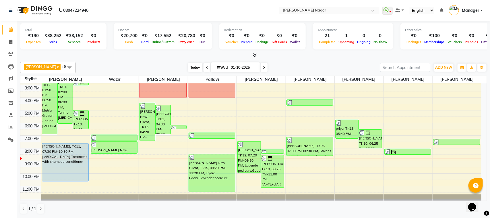
drag, startPoint x: 189, startPoint y: 67, endPoint x: 189, endPoint y: 64, distance: 3.4
click at [189, 68] on span "Today" at bounding box center [195, 67] width 14 height 9
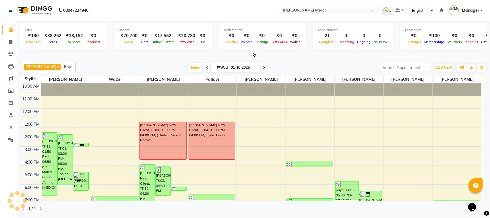
scroll to position [62, 0]
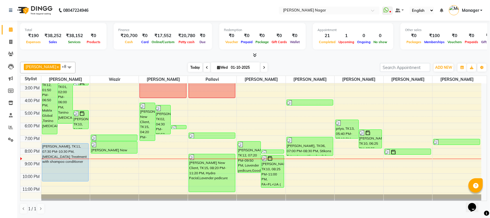
click at [193, 68] on span "Today" at bounding box center [195, 67] width 14 height 9
click at [191, 69] on span "Today" at bounding box center [195, 67] width 14 height 9
drag, startPoint x: 4, startPoint y: 42, endPoint x: 12, endPoint y: 49, distance: 11.2
click at [4, 41] on link "Invoice" at bounding box center [9, 41] width 14 height 9
select select "service"
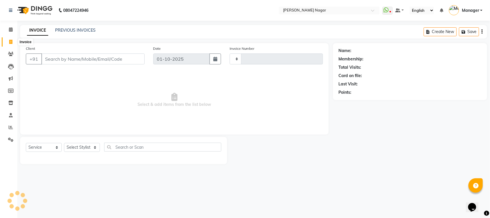
type input "4077"
select select "7349"
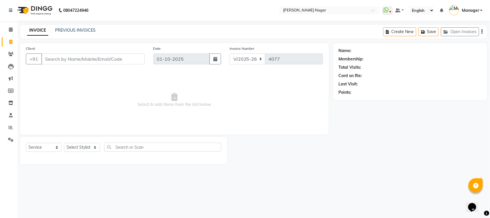
select select "membership"
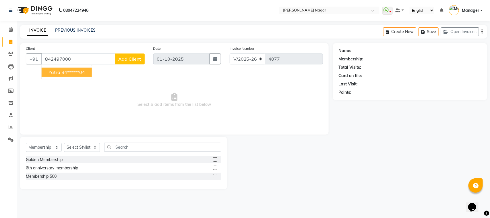
click at [51, 74] on span "Yatra" at bounding box center [55, 72] width 12 height 6
type input "84******04"
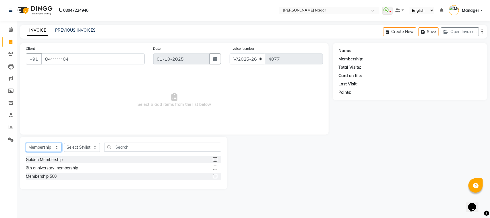
click at [38, 147] on select "Select Service Product Membership Package Voucher Prepaid Gift Card" at bounding box center [44, 147] width 36 height 9
select select "service"
click at [26, 143] on select "Select Service Product Membership Package Voucher Prepaid Gift Card" at bounding box center [44, 147] width 36 height 9
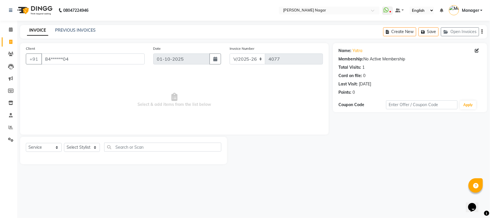
click at [79, 142] on div "Select Service Product Membership Package Voucher Prepaid Gift Card Select Styl…" at bounding box center [123, 148] width 195 height 13
drag, startPoint x: 81, startPoint y: 144, endPoint x: 80, endPoint y: 148, distance: 4.8
click at [81, 144] on select "Select Stylist Alfiya bilkhiya Amir Siddiqui Daraksha Sardar Faizan Shaikh Kanc…" at bounding box center [82, 147] width 36 height 9
select select "82128"
click at [64, 143] on select "Select Stylist Alfiya bilkhiya Amir Siddiqui Daraksha Sardar Faizan Shaikh Kanc…" at bounding box center [82, 147] width 36 height 9
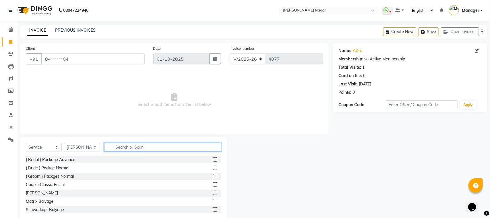
click at [143, 147] on input "text" at bounding box center [162, 146] width 117 height 9
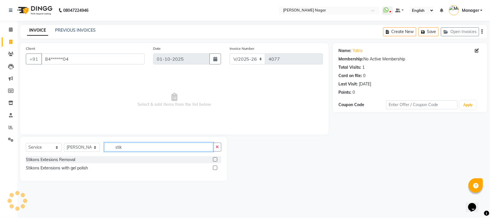
type input "stik"
click at [217, 167] on label at bounding box center [215, 167] width 4 height 4
click at [217, 167] on input "checkbox" at bounding box center [215, 168] width 4 height 4
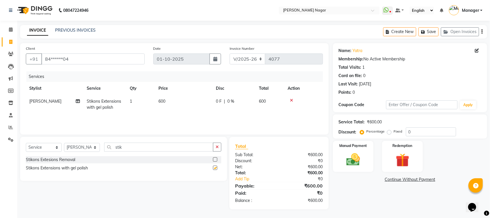
checkbox input "false"
click at [176, 101] on td "600" at bounding box center [183, 104] width 57 height 19
select select "82128"
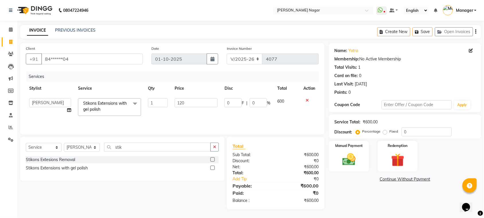
type input "1200"
click at [228, 117] on div "Services Stylist Service Qty Price Disc Total Action Alfiya bilkhiya Amir Siddi…" at bounding box center [172, 99] width 293 height 57
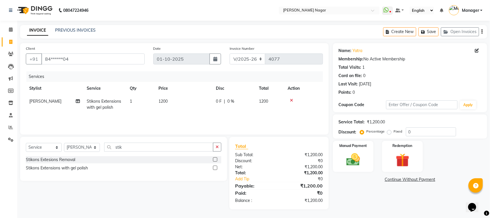
click at [239, 109] on td "0 F | 0 %" at bounding box center [233, 104] width 43 height 19
select select "82128"
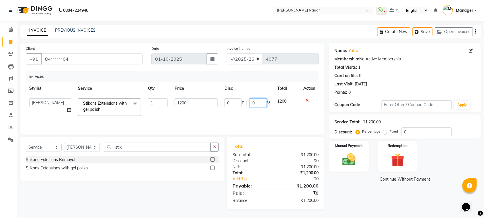
click at [250, 102] on input "0" at bounding box center [258, 102] width 17 height 9
type input "10"
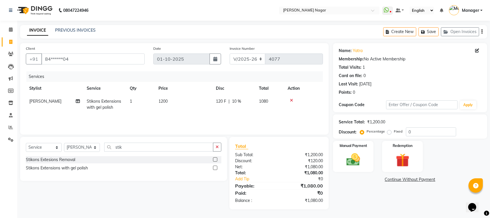
click at [230, 112] on td "120 F | 10 %" at bounding box center [233, 104] width 43 height 19
select select "82128"
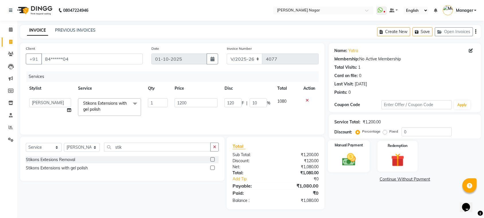
click at [332, 151] on div "Manual Payment" at bounding box center [349, 156] width 42 height 32
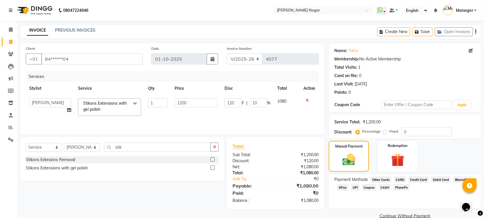
scroll to position [11, 0]
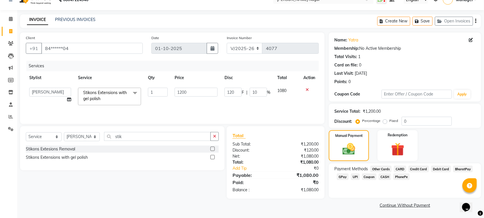
click at [385, 176] on span "CASH" at bounding box center [385, 176] width 12 height 7
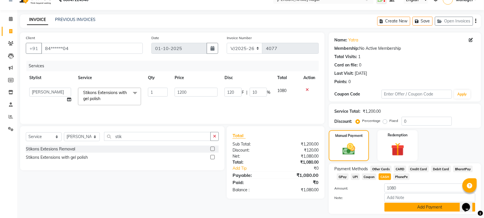
click at [414, 206] on button "Add Payment" at bounding box center [430, 206] width 91 height 9
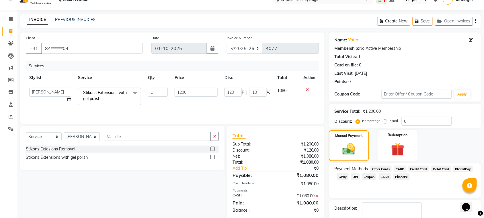
scroll to position [43, 0]
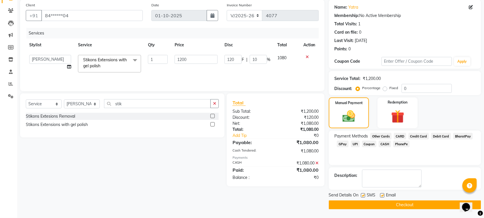
click at [429, 206] on button "Checkout" at bounding box center [405, 204] width 152 height 9
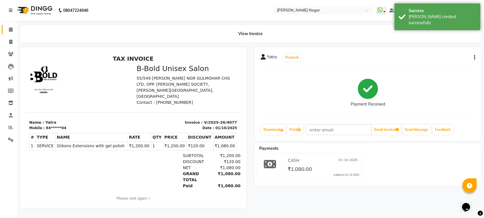
click at [12, 33] on link "Calendar" at bounding box center [9, 29] width 14 height 9
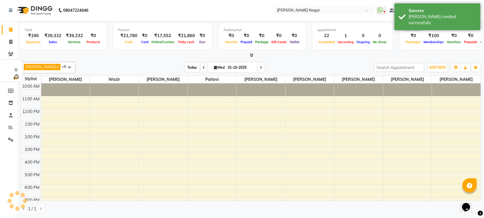
click at [191, 66] on span "Today" at bounding box center [192, 67] width 14 height 9
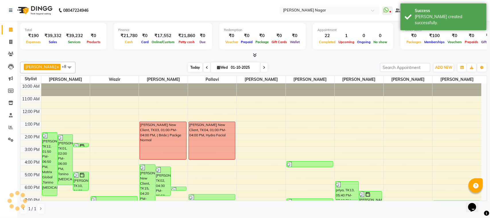
scroll to position [62, 0]
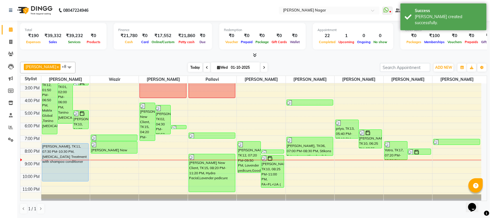
click at [190, 66] on span "Today" at bounding box center [195, 67] width 14 height 9
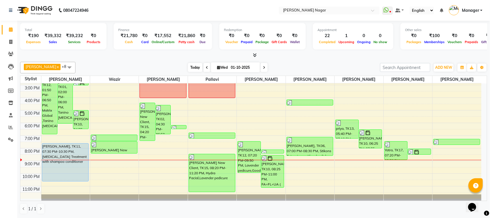
click at [189, 66] on span "Today" at bounding box center [195, 67] width 14 height 9
click at [12, 43] on icon at bounding box center [10, 42] width 3 height 4
select select "service"
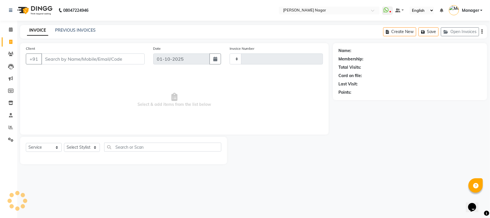
type input "4078"
select select "7349"
select select "membership"
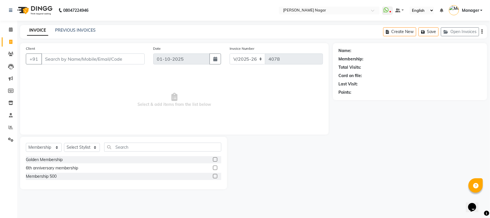
drag, startPoint x: 132, startPoint y: 50, endPoint x: 145, endPoint y: 54, distance: 13.1
click at [145, 54] on div "Client +91" at bounding box center [85, 57] width 127 height 24
click at [101, 63] on input "Client" at bounding box center [92, 58] width 103 height 11
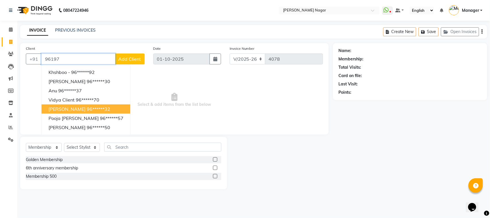
click at [94, 108] on ngb-highlight "96******32" at bounding box center [99, 109] width 24 height 6
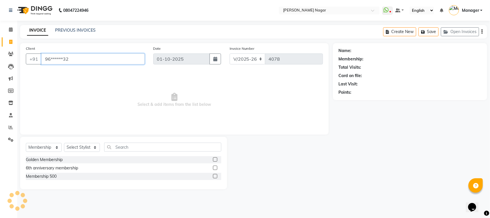
type input "96******32"
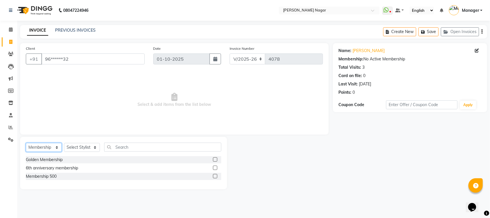
drag, startPoint x: 51, startPoint y: 148, endPoint x: 48, endPoint y: 146, distance: 3.3
click at [51, 148] on select "Select Service Product Membership Package Voucher Prepaid Gift Card" at bounding box center [44, 147] width 36 height 9
select select "service"
click at [26, 143] on select "Select Service Product Membership Package Voucher Prepaid Gift Card" at bounding box center [44, 147] width 36 height 9
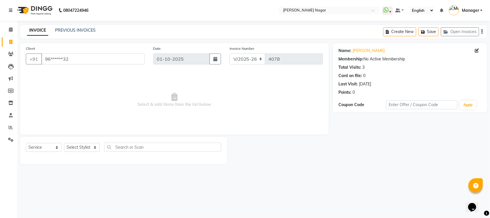
click at [84, 142] on div "Select Service Product Membership Package Voucher Prepaid Gift Card Select Styl…" at bounding box center [123, 148] width 195 height 13
click at [87, 149] on select "Select Stylist Alfiya bilkhiya Amir Siddiqui Daraksha Sardar Faizan Shaikh Kanc…" at bounding box center [82, 147] width 36 height 9
select select "63663"
click at [64, 143] on select "Select Stylist Alfiya bilkhiya Amir Siddiqui Daraksha Sardar Faizan Shaikh Kanc…" at bounding box center [82, 147] width 36 height 9
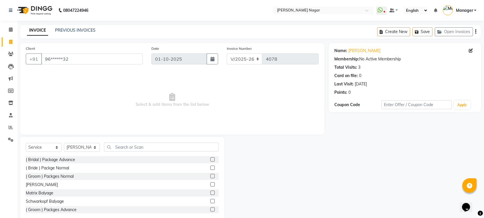
click at [153, 154] on div "Select Service Product Membership Package Voucher Prepaid Gift Card Select Styl…" at bounding box center [122, 148] width 193 height 13
click at [156, 144] on input "text" at bounding box center [161, 146] width 115 height 9
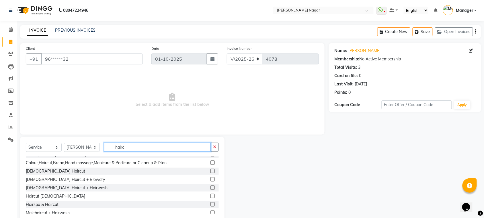
scroll to position [26, 0]
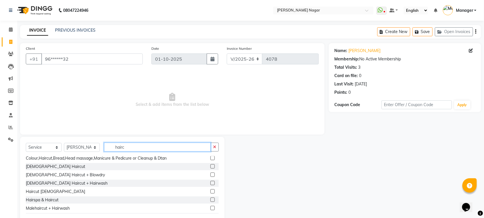
type input "hairc"
click at [211, 191] on label at bounding box center [213, 191] width 4 height 4
click at [211, 191] on input "checkbox" at bounding box center [213, 191] width 4 height 4
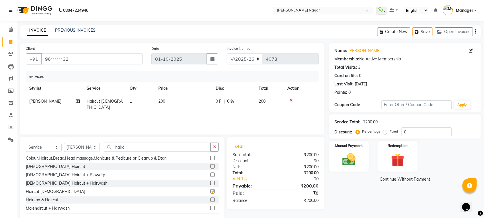
checkbox input "false"
click at [133, 146] on input "hairc" at bounding box center [157, 146] width 107 height 9
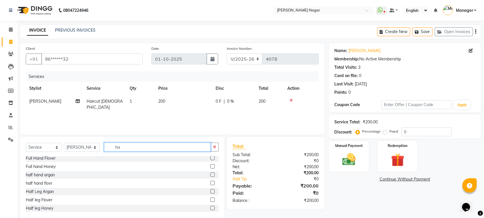
type input "h"
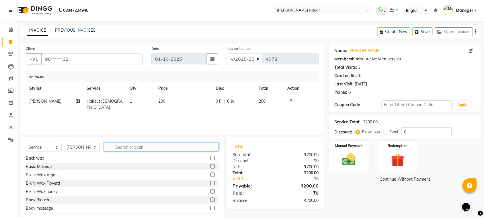
drag, startPoint x: 134, startPoint y: 145, endPoint x: 153, endPoint y: 176, distance: 36.2
click at [153, 176] on div "Select Service Product Membership Package Voucher Prepaid Gift Card Select Styl…" at bounding box center [122, 179] width 205 height 85
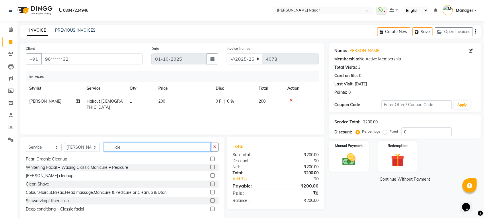
scroll to position [1, 0]
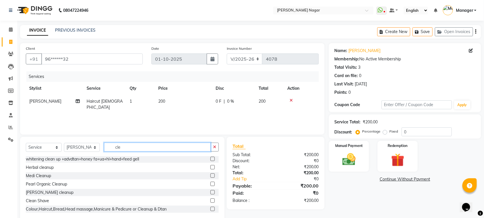
type input "cle"
click at [211, 199] on label at bounding box center [213, 200] width 4 height 4
click at [211, 199] on input "checkbox" at bounding box center [213, 201] width 4 height 4
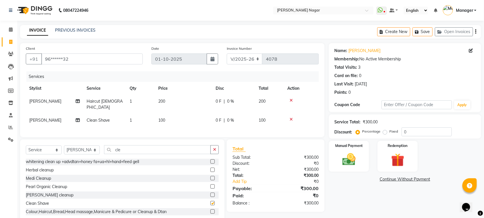
checkbox input "false"
click at [123, 150] on input "cle" at bounding box center [157, 149] width 107 height 9
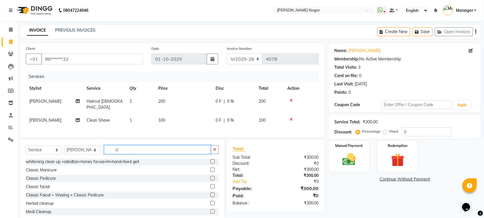
type input "c"
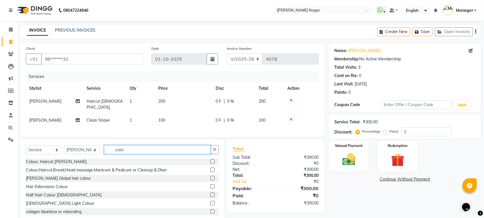
scroll to position [0, 0]
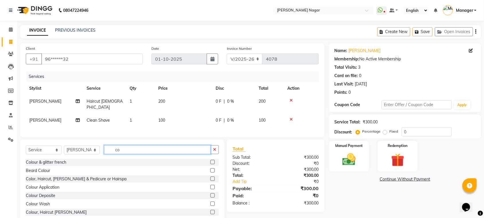
type input "c"
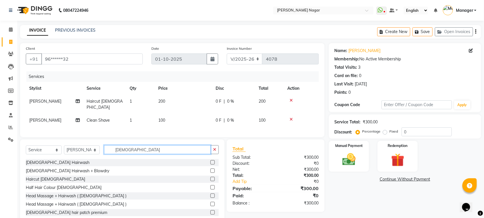
scroll to position [68, 0]
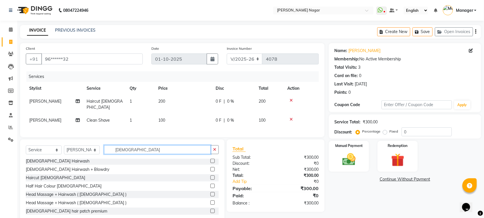
type input "male"
click at [211, 184] on label at bounding box center [213, 185] width 4 height 4
click at [211, 184] on input "checkbox" at bounding box center [213, 186] width 4 height 4
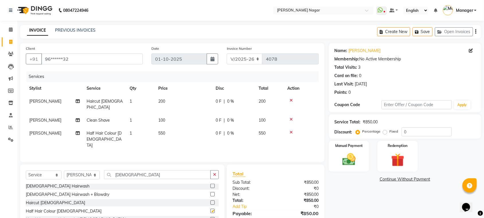
checkbox input "false"
click at [169, 131] on td "550" at bounding box center [183, 139] width 57 height 25
select select "63663"
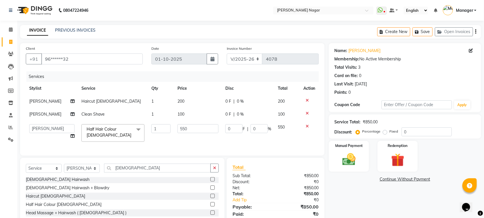
click at [169, 131] on td "1" at bounding box center [161, 133] width 26 height 24
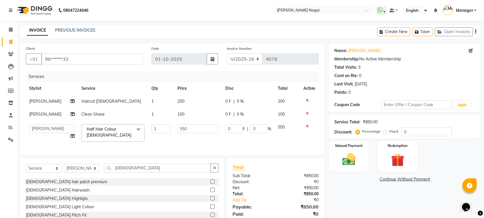
scroll to position [117, 0]
click at [211, 207] on label at bounding box center [213, 205] width 4 height 4
click at [211, 207] on input "checkbox" at bounding box center [213, 205] width 4 height 4
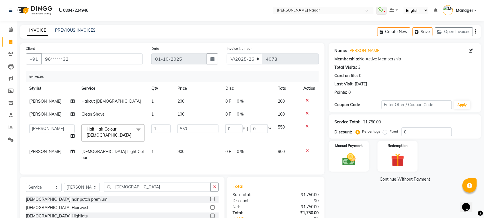
checkbox input "false"
click at [306, 124] on icon at bounding box center [307, 126] width 3 height 4
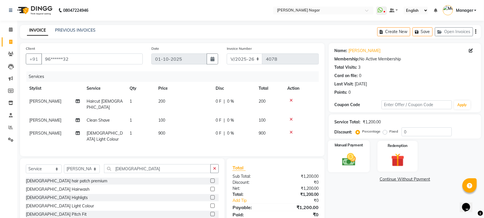
click at [338, 146] on label "Manual Payment" at bounding box center [349, 144] width 29 height 5
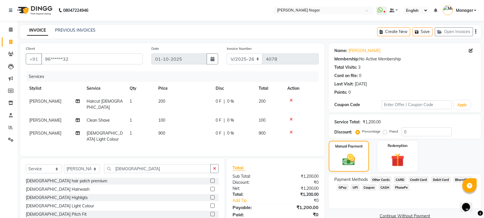
scroll to position [27, 0]
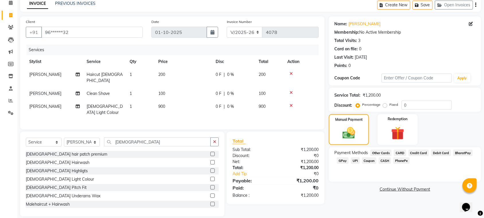
click at [345, 160] on span "GPay" at bounding box center [343, 160] width 12 height 7
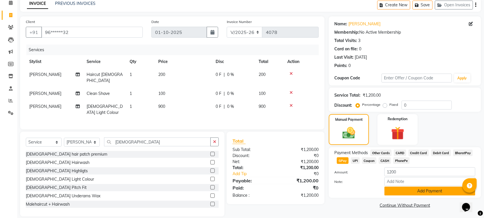
click at [432, 193] on button "Add Payment" at bounding box center [430, 190] width 91 height 9
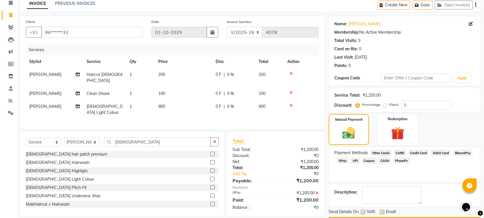
scroll to position [43, 0]
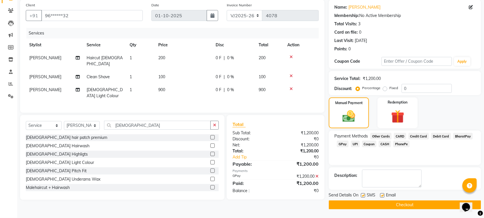
click at [386, 201] on button "Checkout" at bounding box center [405, 204] width 152 height 9
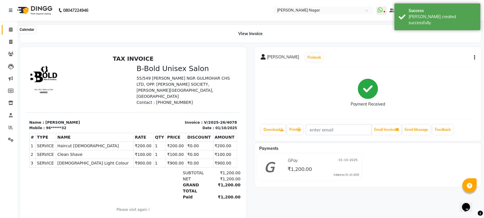
click at [10, 30] on icon at bounding box center [11, 29] width 4 height 4
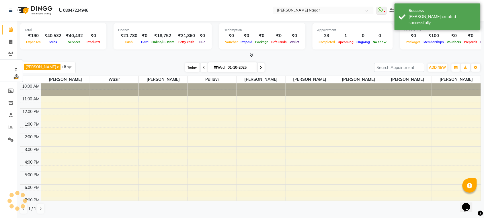
click at [187, 68] on span "Today" at bounding box center [192, 67] width 14 height 9
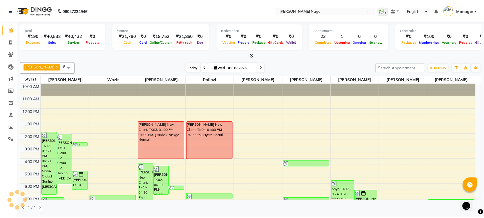
scroll to position [62, 0]
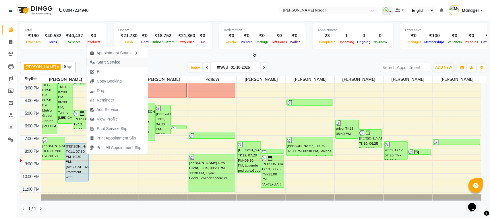
click at [123, 65] on span "Start Service" at bounding box center [104, 61] width 37 height 9
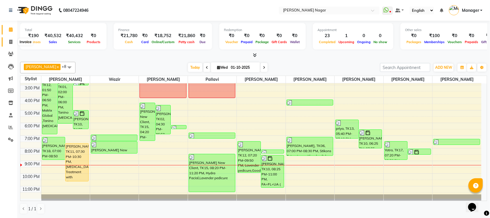
click at [11, 41] on icon at bounding box center [10, 42] width 3 height 4
select select "service"
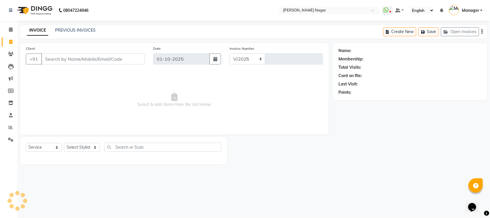
select select "7349"
type input "4079"
click at [53, 62] on input "Client" at bounding box center [92, 58] width 103 height 11
select select "membership"
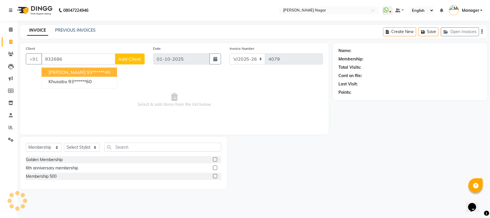
click at [69, 73] on span "JUHI Singh" at bounding box center [67, 72] width 37 height 6
type input "93******46"
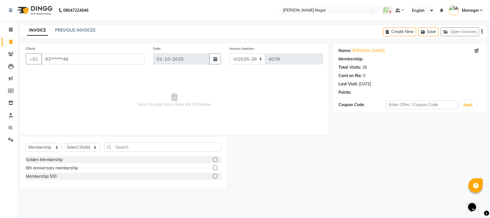
select select "1: Object"
click at [42, 148] on select "Select Service Product Membership Package Voucher Prepaid Gift Card" at bounding box center [44, 147] width 36 height 9
select select "service"
click at [26, 143] on select "Select Service Product Membership Package Voucher Prepaid Gift Card" at bounding box center [44, 147] width 36 height 9
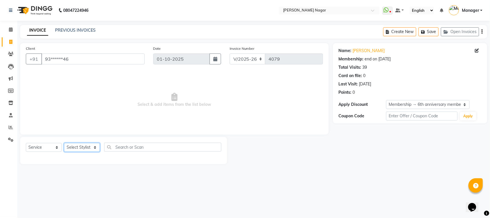
click at [74, 145] on select "Select Stylist Alfiya bilkhiya Amir Siddiqui Daraksha Sardar Faizan Shaikh Kanc…" at bounding box center [82, 147] width 36 height 9
select select "63467"
click at [64, 143] on select "Select Stylist Alfiya bilkhiya Amir Siddiqui Daraksha Sardar Faizan Shaikh Kanc…" at bounding box center [82, 147] width 36 height 9
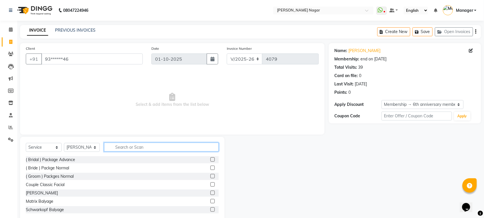
click at [150, 146] on input "text" at bounding box center [161, 146] width 115 height 9
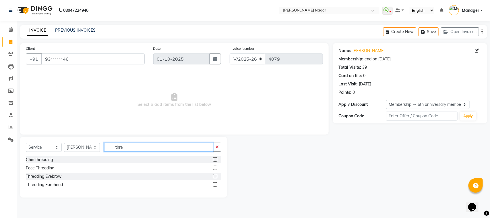
type input "thre"
click at [217, 167] on label at bounding box center [215, 167] width 4 height 4
click at [217, 167] on input "checkbox" at bounding box center [215, 168] width 4 height 4
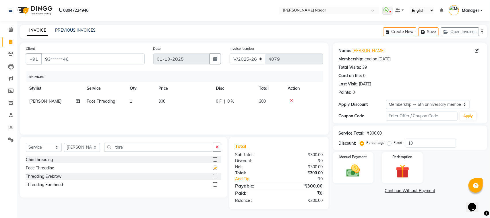
checkbox input "false"
click at [191, 100] on td "300" at bounding box center [183, 101] width 57 height 13
select select "63467"
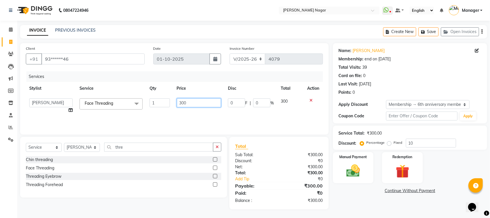
click at [191, 100] on input "300" at bounding box center [199, 102] width 44 height 9
type input "3"
type input "250"
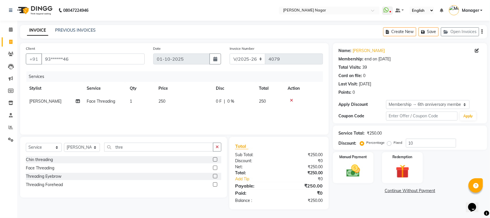
click at [201, 115] on div "Services Stylist Service Qty Price Disc Total Action Minal Face Threading 1 250…" at bounding box center [174, 99] width 297 height 57
click at [346, 181] on div "Manual Payment" at bounding box center [353, 167] width 42 height 32
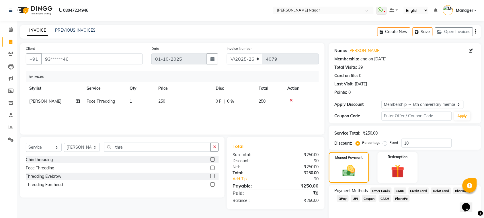
click at [340, 199] on span "GPay" at bounding box center [343, 198] width 12 height 7
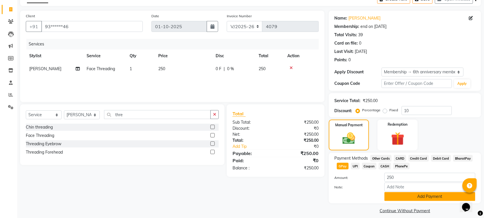
click at [449, 195] on button "Add Payment" at bounding box center [430, 196] width 91 height 9
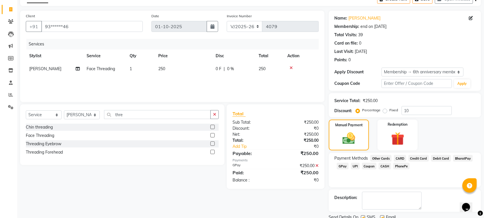
scroll to position [55, 0]
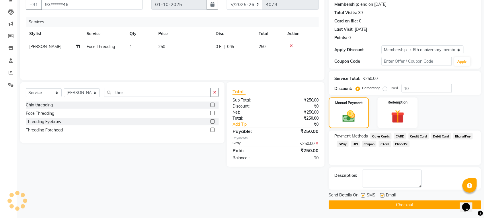
click at [433, 203] on button "Checkout" at bounding box center [405, 204] width 152 height 9
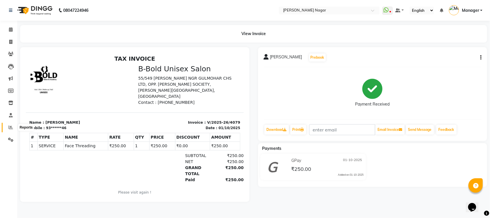
click at [9, 126] on icon at bounding box center [11, 127] width 4 height 4
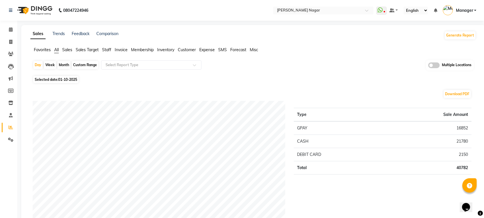
click at [105, 50] on span "Staff" at bounding box center [106, 49] width 9 height 5
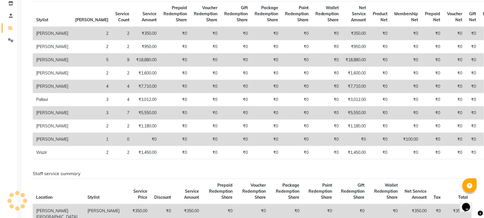
scroll to position [103, 0]
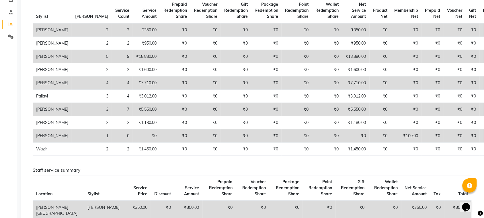
drag, startPoint x: 465, startPoint y: 119, endPoint x: 396, endPoint y: 123, distance: 69.3
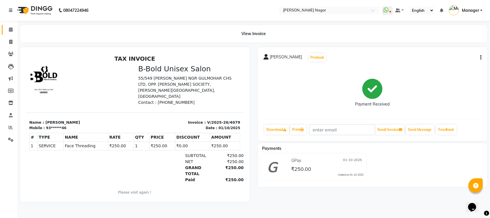
click at [7, 25] on link "Calendar" at bounding box center [9, 29] width 14 height 9
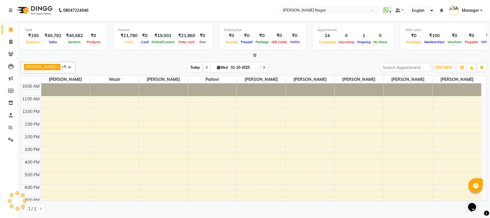
click at [188, 66] on span "Today" at bounding box center [195, 67] width 14 height 9
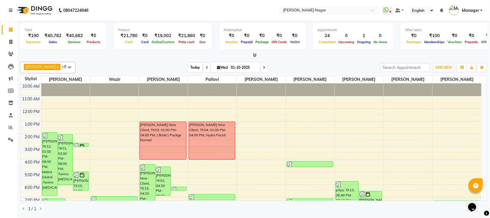
scroll to position [62, 0]
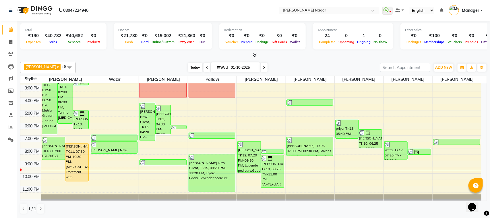
click at [188, 68] on span "Today" at bounding box center [195, 67] width 14 height 9
click at [194, 65] on span "Today" at bounding box center [195, 67] width 14 height 9
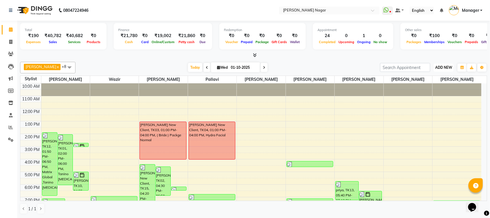
click at [449, 71] on button "ADD NEW Toggle Dropdown" at bounding box center [444, 67] width 20 height 8
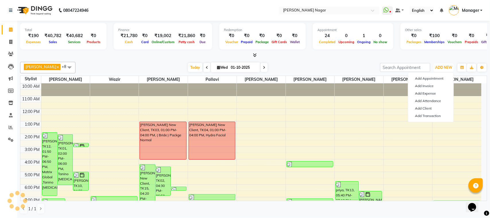
scroll to position [62, 0]
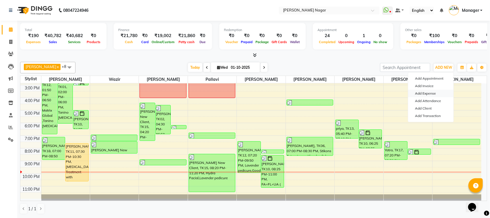
click at [427, 92] on link "Add Expense" at bounding box center [430, 93] width 45 height 7
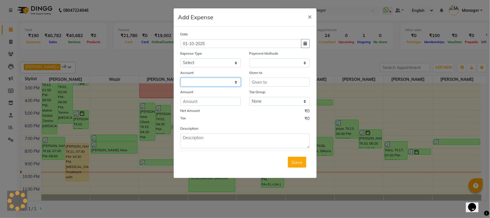
click at [227, 82] on select at bounding box center [211, 81] width 60 height 9
select select "1"
select select "6450"
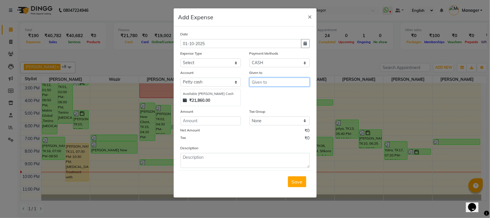
click at [305, 82] on input "text" at bounding box center [279, 81] width 60 height 9
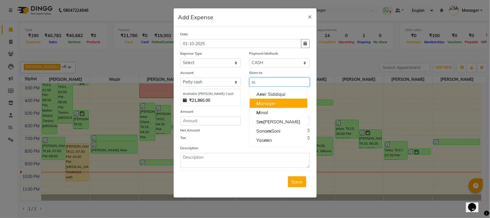
click at [289, 100] on button "M anager" at bounding box center [279, 102] width 58 height 9
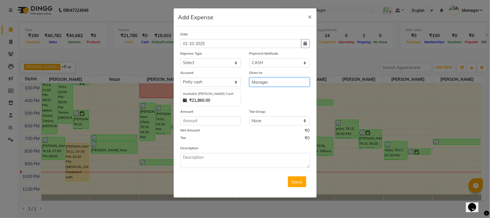
type input "Manager"
click at [199, 117] on input "number" at bounding box center [211, 120] width 60 height 9
type input "20"
click at [206, 60] on select "Select 20 Advance Salary Bank charges Car maintenance Cash transfer to bank Cas…" at bounding box center [211, 62] width 60 height 9
select select "19573"
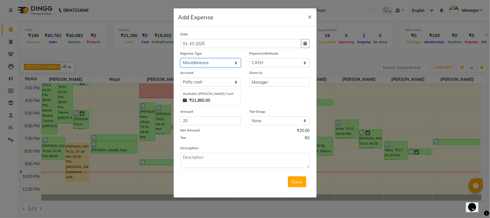
click at [181, 58] on select "Select 20 Advance Salary Bank charges Car maintenance Cash transfer to bank Cas…" at bounding box center [211, 62] width 60 height 9
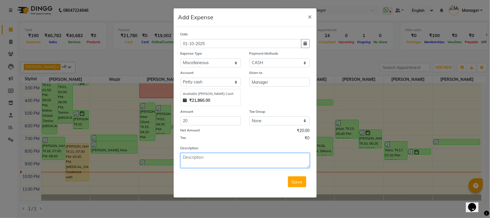
click at [218, 164] on textarea at bounding box center [245, 160] width 129 height 15
drag, startPoint x: 279, startPoint y: 119, endPoint x: 257, endPoint y: 142, distance: 32.7
click at [257, 142] on div "Date 01-10-2025 Expense Type Select 20 Advance Salary Bank charges Car maintena…" at bounding box center [245, 99] width 129 height 137
click at [233, 162] on textarea "for enva" at bounding box center [245, 160] width 129 height 15
drag, startPoint x: 207, startPoint y: 178, endPoint x: 189, endPoint y: 181, distance: 18.0
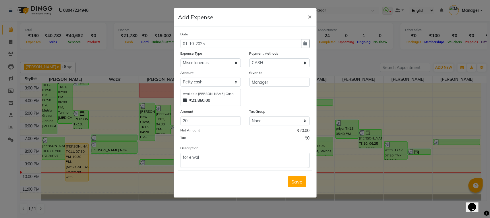
click at [189, 181] on div "Save" at bounding box center [245, 181] width 134 height 23
click at [210, 163] on textarea "for enval" at bounding box center [245, 160] width 129 height 15
type textarea "for envalope"
click at [303, 178] on button "Save" at bounding box center [297, 181] width 18 height 11
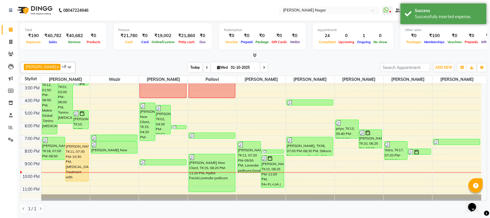
click at [194, 68] on span "Today" at bounding box center [195, 67] width 14 height 9
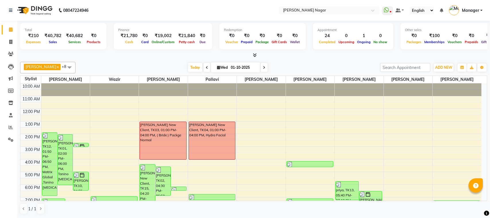
click at [188, 69] on span "Today" at bounding box center [195, 67] width 14 height 9
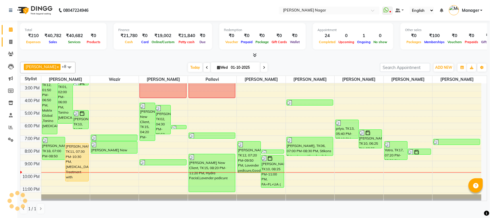
click at [12, 45] on link "Invoice" at bounding box center [9, 41] width 14 height 9
select select "service"
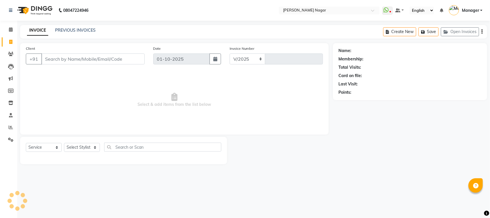
select select "7349"
type input "4080"
select select "membership"
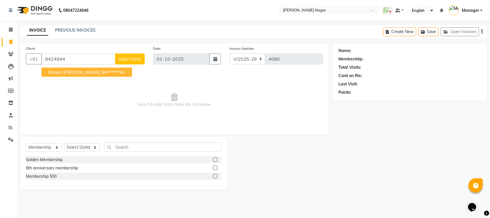
click at [76, 70] on span "bhakti Nimbre" at bounding box center [75, 72] width 52 height 6
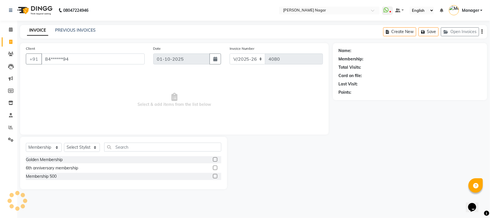
type input "84******94"
click at [40, 147] on select "Select Service Product Membership Package Voucher Prepaid Gift Card" at bounding box center [44, 147] width 36 height 9
select select "1: Object"
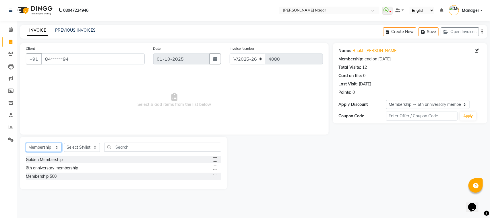
select select "service"
click at [26, 143] on select "Select Service Product Membership Package Voucher Prepaid Gift Card" at bounding box center [44, 147] width 36 height 9
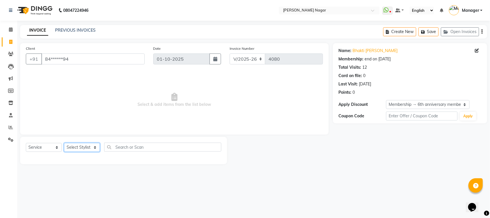
click at [79, 144] on select "Select Stylist Alfiya bilkhiya Amir Siddiqui Daraksha Sardar Faizan Shaikh Kanc…" at bounding box center [82, 147] width 36 height 9
select select "87299"
click at [64, 143] on select "Select Stylist Alfiya bilkhiya Amir Siddiqui Daraksha Sardar Faizan Shaikh Kanc…" at bounding box center [82, 147] width 36 height 9
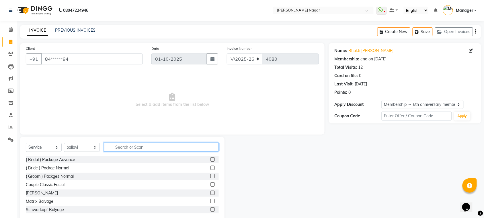
click at [157, 147] on input "text" at bounding box center [161, 146] width 115 height 9
click at [156, 146] on input "text" at bounding box center [161, 146] width 115 height 9
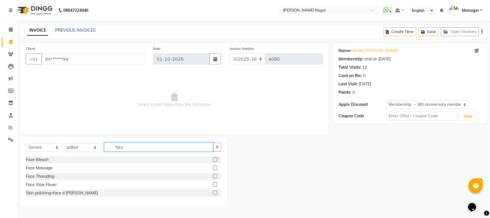
type input "face"
click at [216, 176] on label at bounding box center [215, 176] width 4 height 4
click at [216, 176] on input "checkbox" at bounding box center [215, 176] width 4 height 4
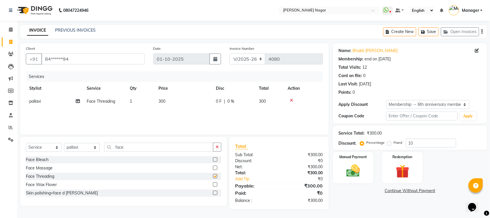
checkbox input "false"
click at [178, 91] on th "Price" at bounding box center [183, 88] width 57 height 13
click at [187, 102] on td "300" at bounding box center [183, 101] width 57 height 13
select select "87299"
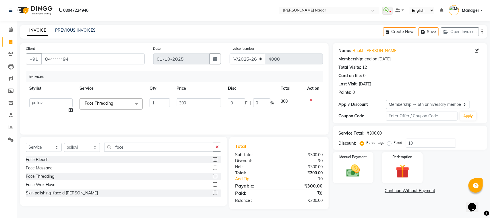
click at [183, 104] on input "300" at bounding box center [199, 102] width 44 height 9
type input "230"
click at [276, 118] on div "Services Stylist Service Qty Price Disc Total Action Alfiya bilkhiya Amir Siddi…" at bounding box center [174, 99] width 297 height 57
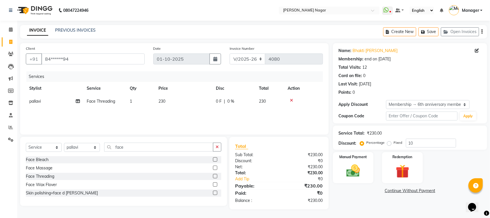
click at [247, 115] on div "Services Stylist Service Qty Price Disc Total Action pallavi Face Threading 1 2…" at bounding box center [174, 99] width 297 height 57
click at [248, 115] on div "Services Stylist Service Qty Price Disc Total Action pallavi Face Threading 1 2…" at bounding box center [174, 99] width 297 height 57
click at [247, 104] on td "0 F | 0 %" at bounding box center [233, 101] width 43 height 13
select select "87299"
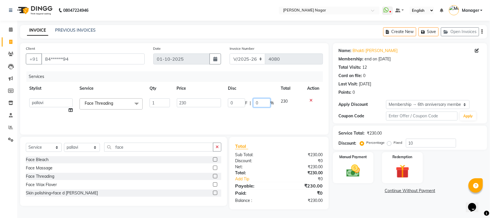
click at [253, 101] on div "0 F | 0 %" at bounding box center [251, 102] width 46 height 9
type input "10"
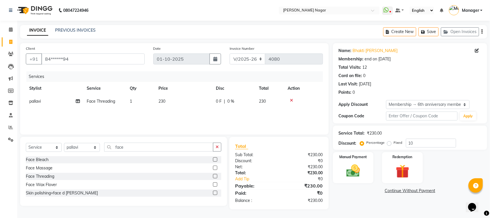
click at [251, 112] on div "Services Stylist Service Qty Price Disc Total Action pallavi Face Threading 1 2…" at bounding box center [174, 99] width 297 height 57
click at [418, 104] on select "Select Membership → 6th anniversary membership" at bounding box center [427, 104] width 83 height 9
select select "0:"
click at [386, 100] on select "Select Membership → 6th anniversary membership" at bounding box center [427, 104] width 83 height 9
type input "0"
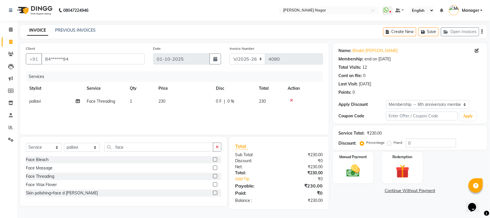
drag, startPoint x: 490, startPoint y: 95, endPoint x: 480, endPoint y: 133, distance: 40.0
click at [490, 137] on div "Name: Bhakti Nimbre Membership: end on 30-01-2026 Total Visits: 12 Card on file…" at bounding box center [412, 126] width 158 height 166
click at [281, 112] on div "Services Stylist Service Qty Price Disc Total Action pallavi Face Threading 1 2…" at bounding box center [174, 99] width 297 height 57
click at [179, 96] on td "230" at bounding box center [183, 101] width 57 height 13
select select "87299"
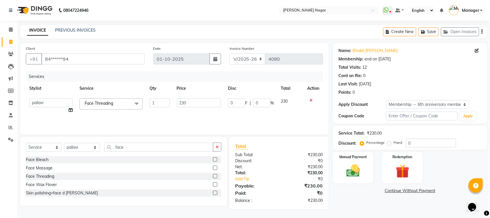
click at [179, 96] on td "230" at bounding box center [198, 106] width 51 height 22
click at [179, 100] on input "230" at bounding box center [199, 102] width 44 height 9
type input "184"
click at [199, 110] on div "Services Stylist Service Qty Price Disc Total Action Alfiya bilkhiya Amir Siddi…" at bounding box center [174, 99] width 297 height 57
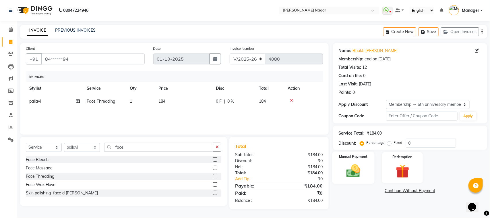
click at [342, 169] on img at bounding box center [353, 170] width 23 height 16
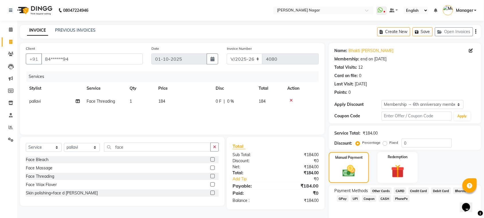
click at [345, 200] on span "GPay" at bounding box center [343, 198] width 12 height 7
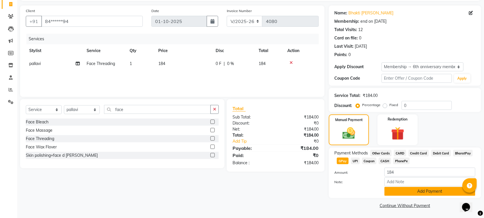
click at [421, 193] on button "Add Payment" at bounding box center [430, 191] width 91 height 9
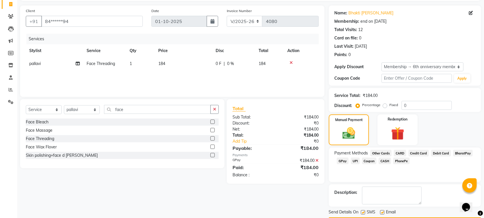
scroll to position [55, 0]
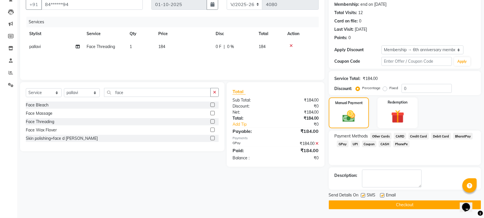
click at [368, 209] on main "INVOICE PREVIOUS INVOICES Create New Save Open Invoices Client +91 84******94 D…" at bounding box center [250, 93] width 467 height 247
click at [375, 207] on button "Checkout" at bounding box center [405, 204] width 152 height 9
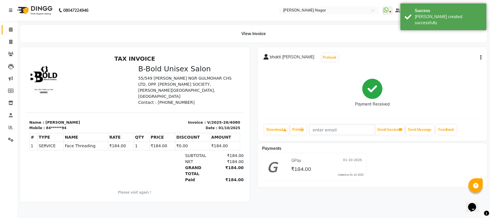
click at [5, 29] on link "Calendar" at bounding box center [9, 29] width 14 height 9
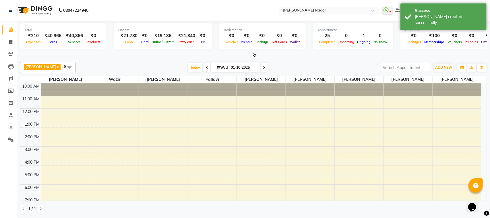
click at [189, 67] on span "Today" at bounding box center [195, 67] width 14 height 9
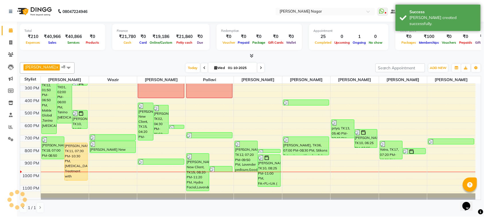
scroll to position [62, 0]
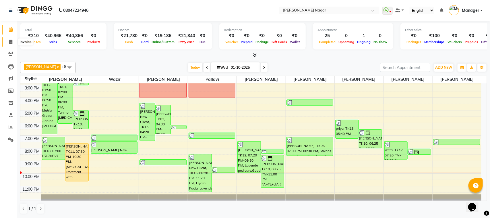
click at [7, 42] on span at bounding box center [11, 42] width 10 height 7
select select "service"
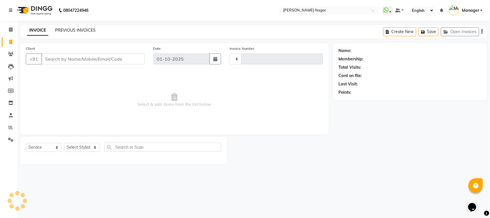
click at [77, 29] on link "PREVIOUS INVOICES" at bounding box center [75, 30] width 40 height 5
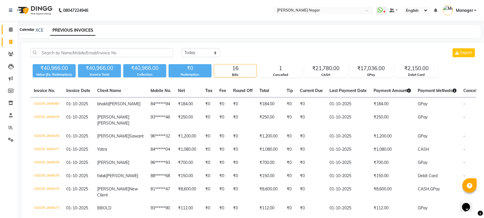
click at [10, 30] on icon at bounding box center [11, 29] width 4 height 4
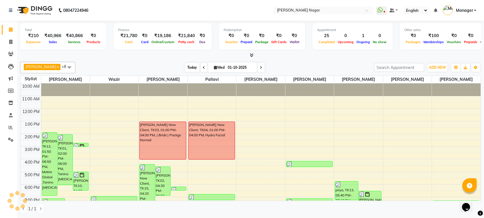
click at [193, 66] on span "Today" at bounding box center [192, 67] width 14 height 9
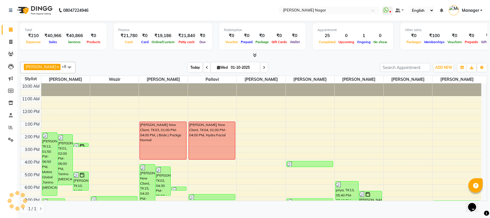
scroll to position [62, 0]
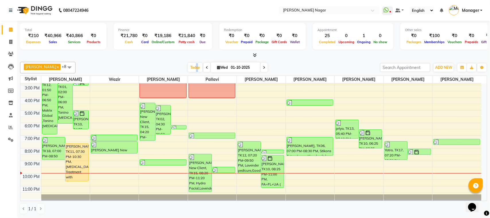
drag, startPoint x: 193, startPoint y: 66, endPoint x: 199, endPoint y: 70, distance: 7.0
click at [198, 70] on span "Today" at bounding box center [195, 67] width 14 height 9
click at [188, 68] on span "Today" at bounding box center [195, 67] width 14 height 9
click at [182, 65] on div "Today Wed 01-10-2025" at bounding box center [227, 67] width 299 height 9
click at [188, 65] on span "Today" at bounding box center [195, 67] width 14 height 9
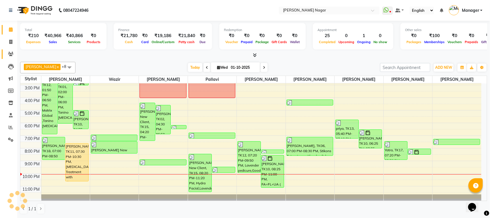
click at [9, 49] on link "Clients" at bounding box center [9, 53] width 14 height 9
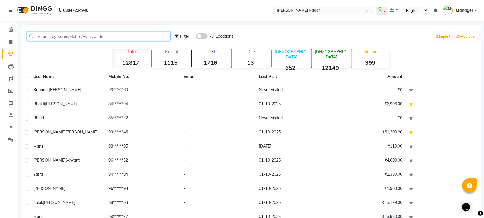
click at [69, 37] on input "text" at bounding box center [99, 36] width 144 height 9
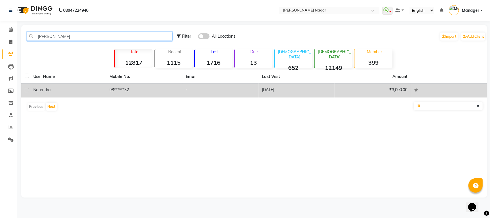
type input "naren"
click at [129, 87] on td "98******32" at bounding box center [144, 90] width 76 height 14
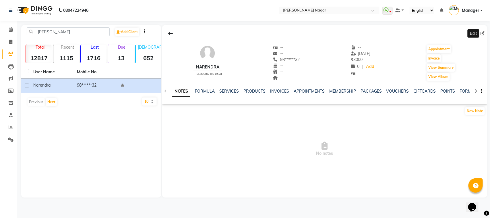
click at [484, 32] on icon at bounding box center [483, 33] width 4 height 4
select select "male"
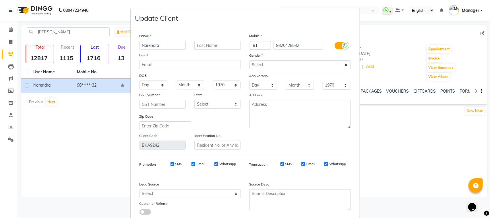
scroll to position [35, 0]
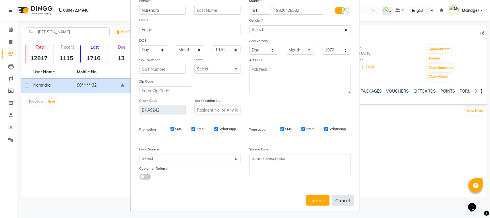
click at [337, 195] on button "Cancel" at bounding box center [343, 200] width 22 height 11
select select
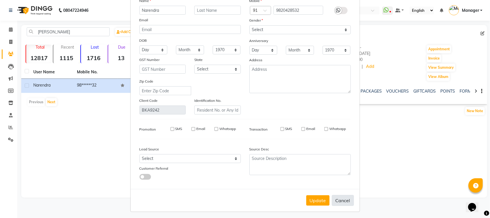
select select
checkbox input "false"
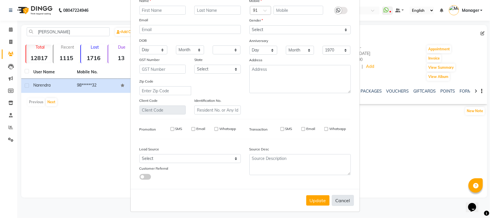
checkbox input "false"
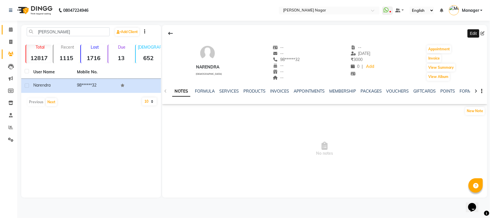
click at [9, 33] on link "Calendar" at bounding box center [9, 29] width 14 height 9
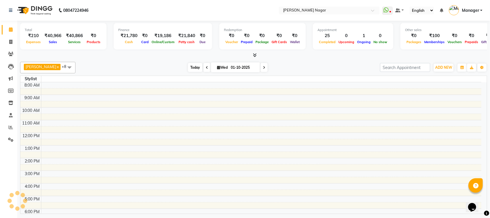
click at [193, 69] on span "Today" at bounding box center [195, 67] width 14 height 9
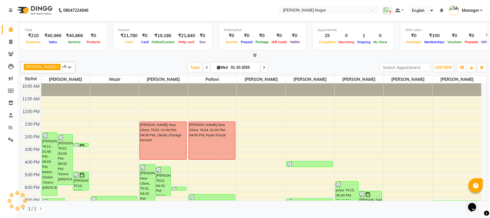
scroll to position [62, 0]
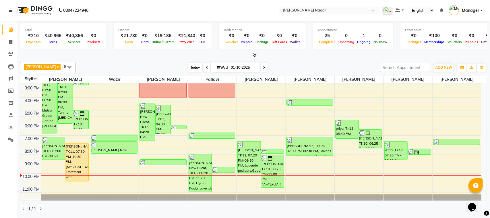
click at [193, 69] on span "Today" at bounding box center [195, 67] width 14 height 9
click at [6, 38] on link "Invoice" at bounding box center [9, 41] width 14 height 9
select select "service"
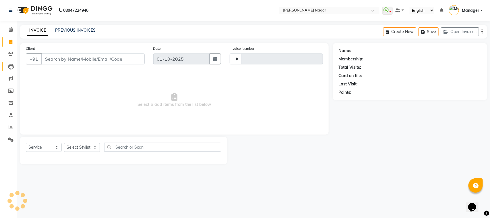
type input "4081"
select select "7349"
select select "membership"
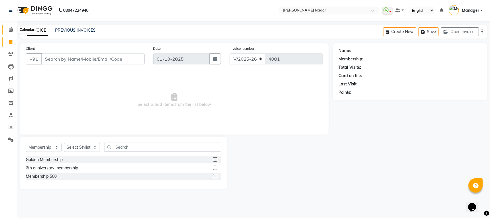
click at [7, 31] on span at bounding box center [11, 29] width 10 height 7
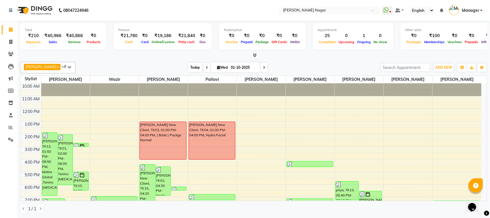
click at [197, 65] on span "Today" at bounding box center [195, 67] width 14 height 9
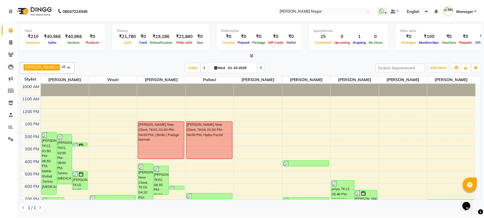
scroll to position [62, 0]
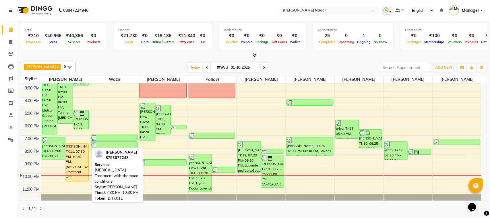
click at [77, 157] on div "[PERSON_NAME], TK11, 07:30 PM-10:30 PM, [MEDICAL_DATA] Treatment with shampoo c…" at bounding box center [76, 162] width 23 height 38
select select "1"
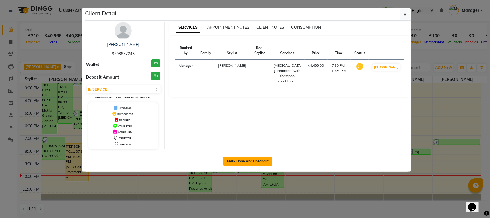
click at [245, 162] on button "Mark Done And Checkout" at bounding box center [247, 160] width 49 height 9
select select "service"
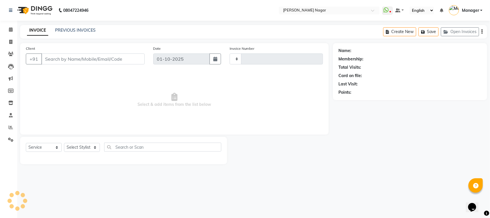
type input "4081"
select select "7349"
select select "membership"
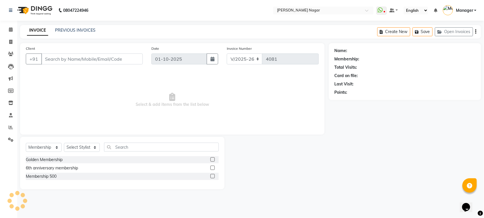
type input "87******43"
select select "63663"
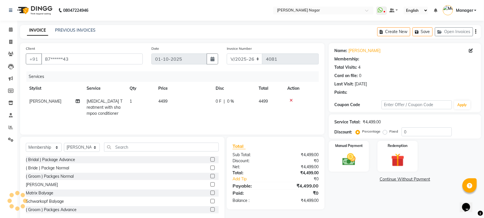
click at [160, 100] on span "4499" at bounding box center [162, 100] width 9 height 5
select select "63663"
click at [189, 105] on td "4499" at bounding box center [183, 107] width 57 height 25
select select "63663"
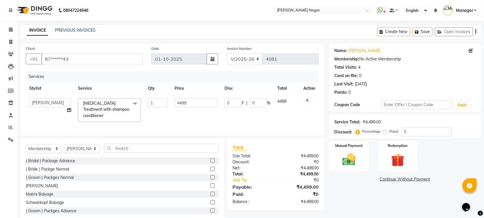
click at [126, 110] on span "Botox Treatment with shampoo conditioner x" at bounding box center [107, 109] width 51 height 18
click at [111, 112] on span "Botox Treatment with shampoo conditioner x" at bounding box center [107, 109] width 51 height 18
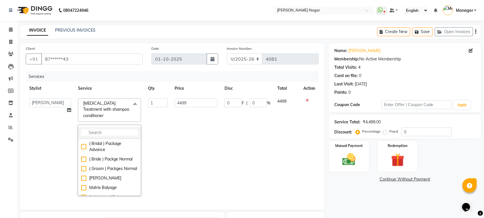
click at [101, 129] on input "multiselect-search" at bounding box center [109, 132] width 57 height 6
type input "b"
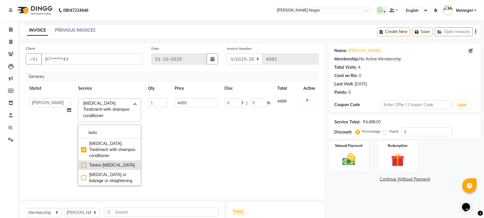
type input "boto"
click at [83, 162] on div "Tanino Botox" at bounding box center [109, 165] width 57 height 6
type input "5000"
checkbox input "false"
checkbox input "true"
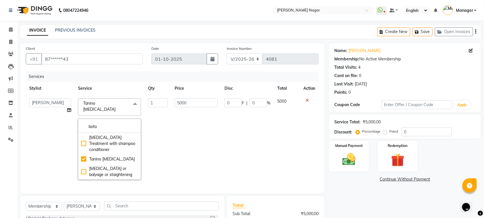
click at [188, 139] on td "5000" at bounding box center [196, 139] width 50 height 88
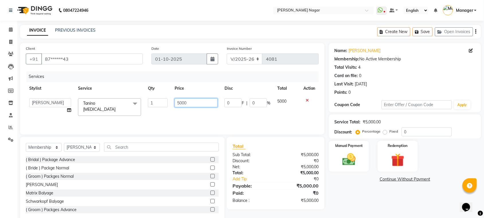
click at [188, 106] on input "5000" at bounding box center [196, 102] width 43 height 9
click at [185, 106] on input "5000" at bounding box center [196, 102] width 43 height 9
click at [185, 104] on input "6" at bounding box center [196, 102] width 43 height 9
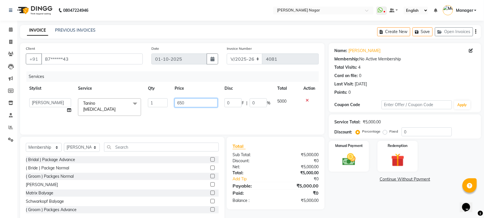
type input "6500"
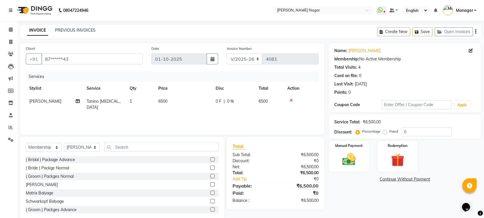
click at [199, 115] on div "Services Stylist Service Qty Price Disc Total Action Faizan Shaikh Tanino Botox…" at bounding box center [172, 99] width 293 height 57
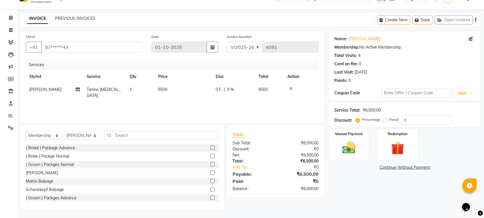
click at [179, 91] on td "6500" at bounding box center [183, 92] width 57 height 19
select select "63663"
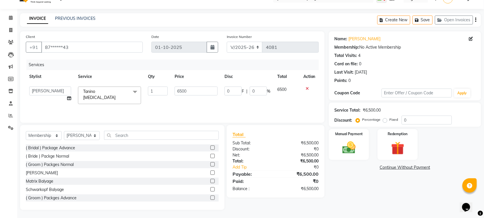
click at [183, 91] on input "6500" at bounding box center [196, 90] width 43 height 9
type input "4500"
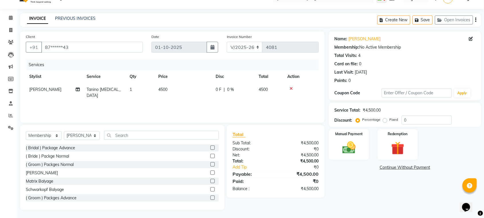
click at [240, 100] on div "Services Stylist Service Qty Price Disc Total Action Faizan Shaikh Tanino Botox…" at bounding box center [172, 87] width 293 height 57
click at [58, 138] on select "Select Service Product Membership Package Voucher Prepaid Gift Card" at bounding box center [44, 135] width 36 height 9
select select "service"
click at [26, 131] on select "Select Service Product Membership Package Voucher Prepaid Gift Card" at bounding box center [44, 135] width 36 height 9
click at [117, 134] on input "text" at bounding box center [161, 135] width 115 height 9
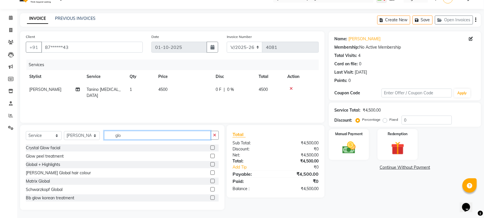
type input "glo"
click at [211, 174] on label at bounding box center [213, 172] width 4 height 4
click at [211, 174] on input "checkbox" at bounding box center [213, 173] width 4 height 4
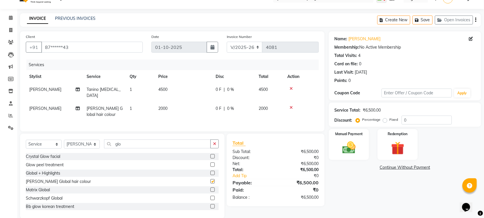
checkbox input "false"
click at [340, 144] on img at bounding box center [349, 147] width 22 height 16
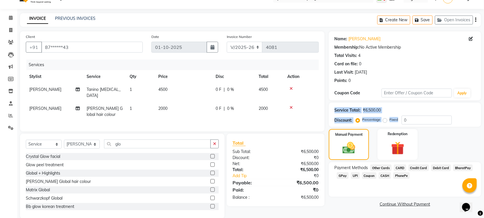
drag, startPoint x: 481, startPoint y: 90, endPoint x: 475, endPoint y: 129, distance: 39.4
click at [477, 124] on div "Name: Sumati Membership: No Active Membership Total Visits: 4 Card on file: 0 L…" at bounding box center [407, 124] width 157 height 187
click at [460, 151] on div "Manual Payment Redemption" at bounding box center [405, 144] width 161 height 31
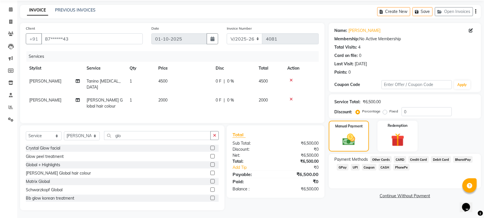
click at [341, 167] on span "GPay" at bounding box center [343, 167] width 12 height 7
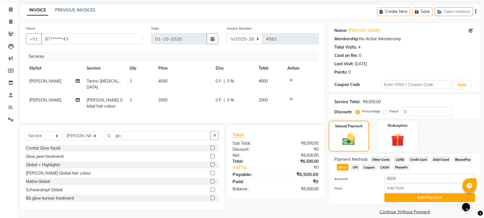
scroll to position [26, 0]
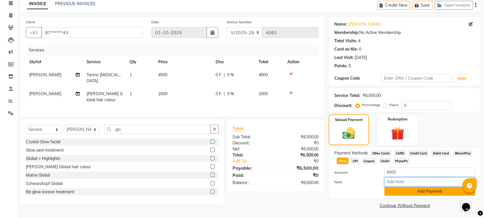
click at [425, 184] on input "Note:" at bounding box center [430, 181] width 91 height 9
click at [419, 190] on button "Add Payment" at bounding box center [430, 191] width 91 height 9
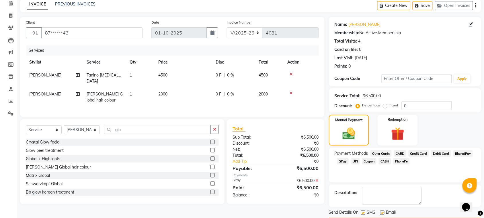
scroll to position [43, 0]
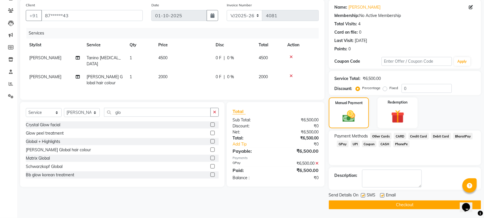
click at [422, 203] on button "Checkout" at bounding box center [405, 204] width 152 height 9
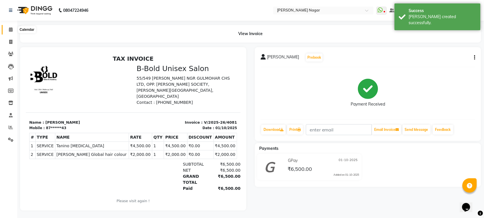
click at [10, 32] on span at bounding box center [11, 29] width 10 height 7
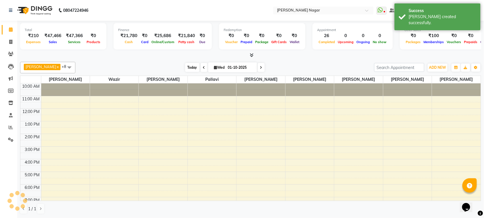
click at [188, 65] on span "Today" at bounding box center [192, 67] width 14 height 9
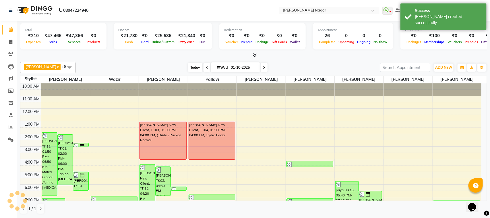
scroll to position [62, 0]
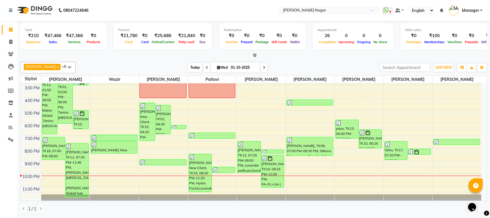
click at [195, 69] on span "Today" at bounding box center [195, 67] width 14 height 9
click at [9, 124] on span at bounding box center [11, 127] width 10 height 7
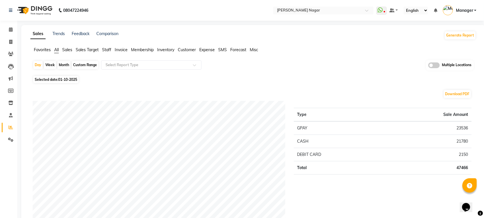
click at [314, 135] on td "CASH" at bounding box center [338, 140] width 88 height 13
